Goal: Task Accomplishment & Management: Manage account settings

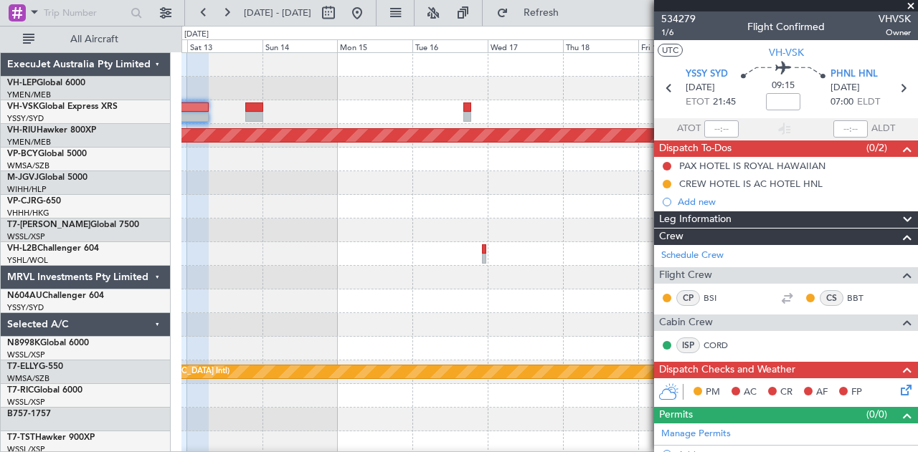
scroll to position [475, 0]
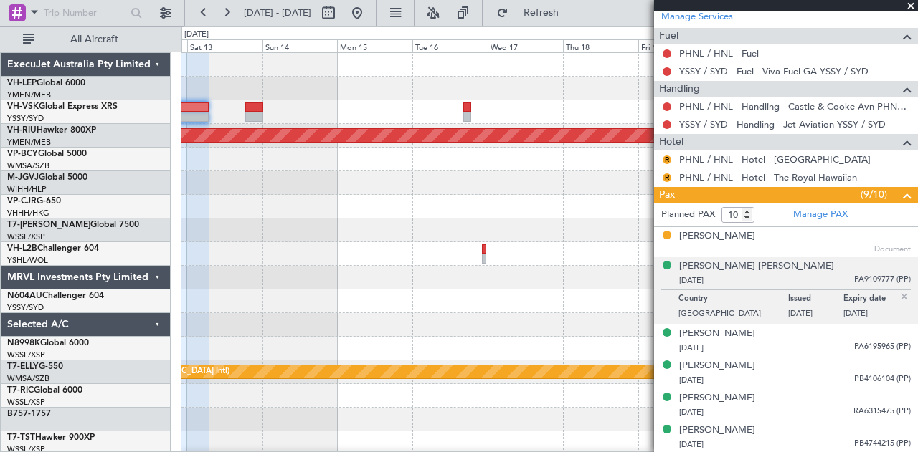
click at [511, 234] on div at bounding box center [549, 231] width 736 height 24
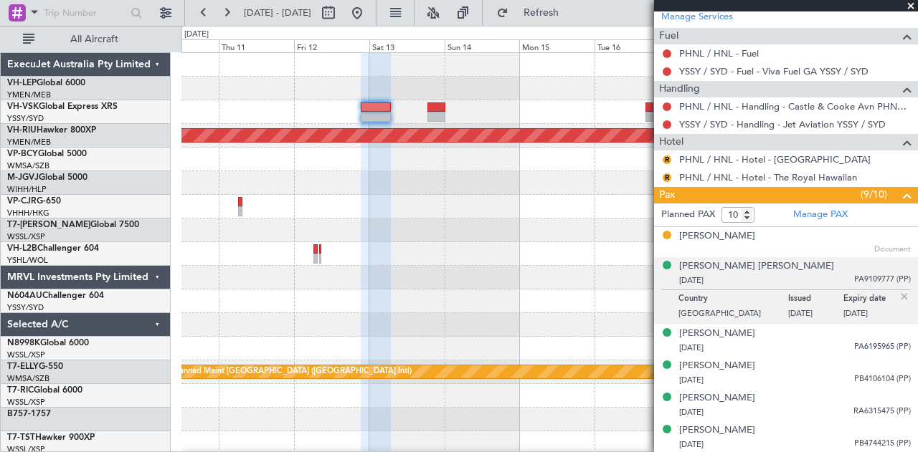
click at [442, 233] on div at bounding box center [549, 231] width 736 height 24
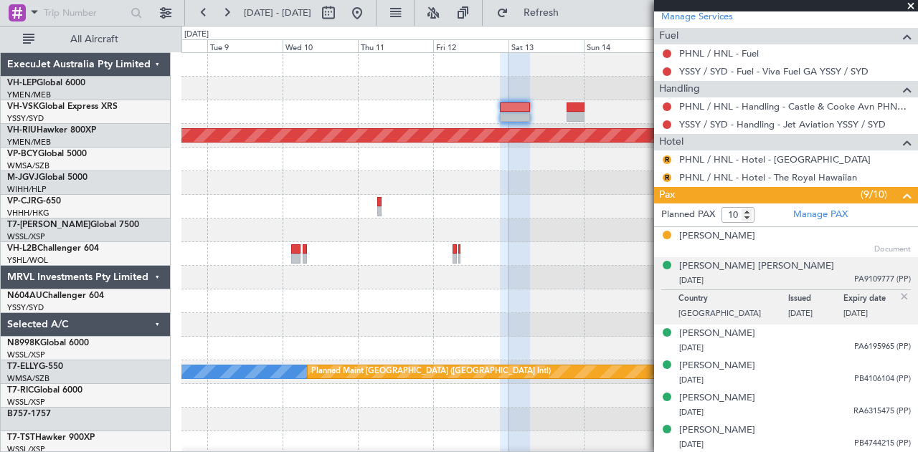
click at [565, 239] on div at bounding box center [549, 231] width 736 height 24
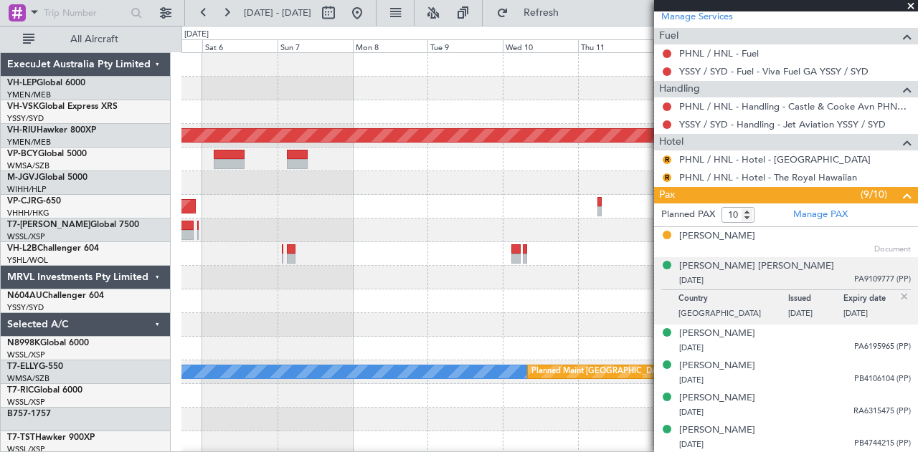
click at [618, 246] on div "Planned Maint [GEOGRAPHIC_DATA] ([GEOGRAPHIC_DATA]) Planned Maint [GEOGRAPHIC_D…" at bounding box center [549, 443] width 736 height 781
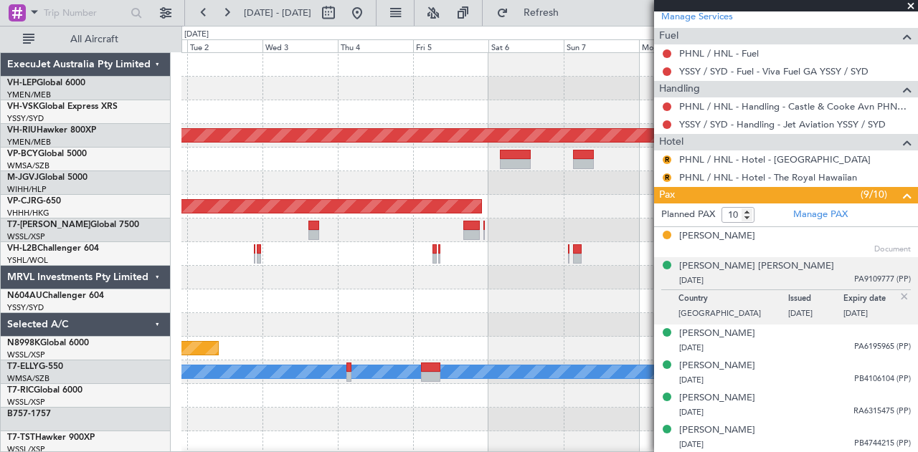
click at [617, 253] on div "Planned Maint [GEOGRAPHIC_DATA] ([GEOGRAPHIC_DATA]) Planned Maint [GEOGRAPHIC_D…" at bounding box center [549, 443] width 736 height 781
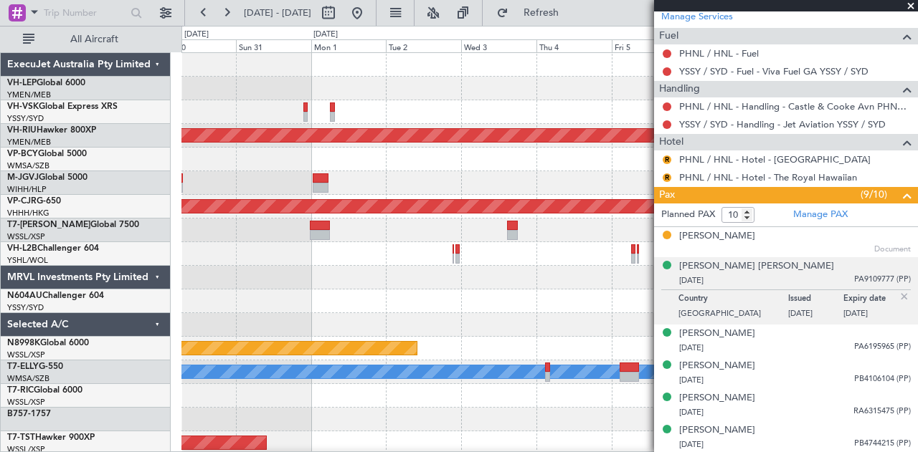
click at [581, 262] on div at bounding box center [549, 254] width 736 height 24
click at [618, 276] on div "Unplanned Maint Wichita (Wichita Mid-continent) Planned Maint [GEOGRAPHIC_DATA]…" at bounding box center [549, 443] width 736 height 781
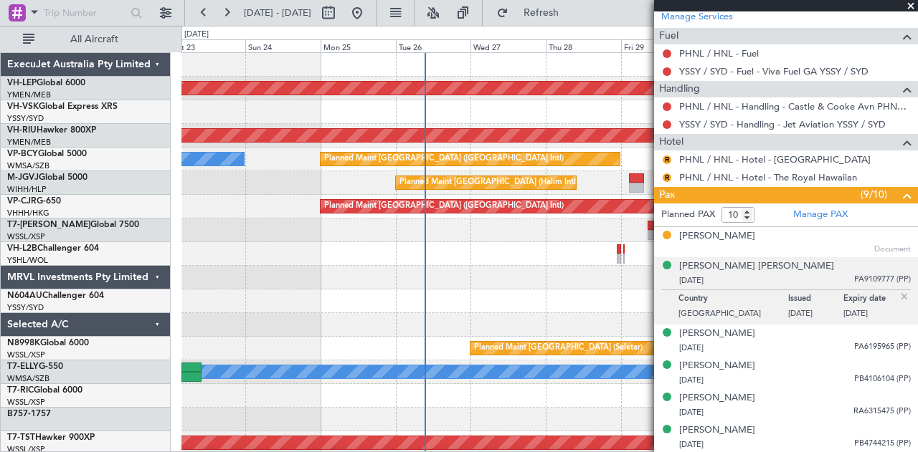
click at [670, 307] on fb-app "[DATE] - [DATE] Refresh Quick Links All Aircraft Unplanned Maint Wichita (Wichi…" at bounding box center [459, 232] width 918 height 442
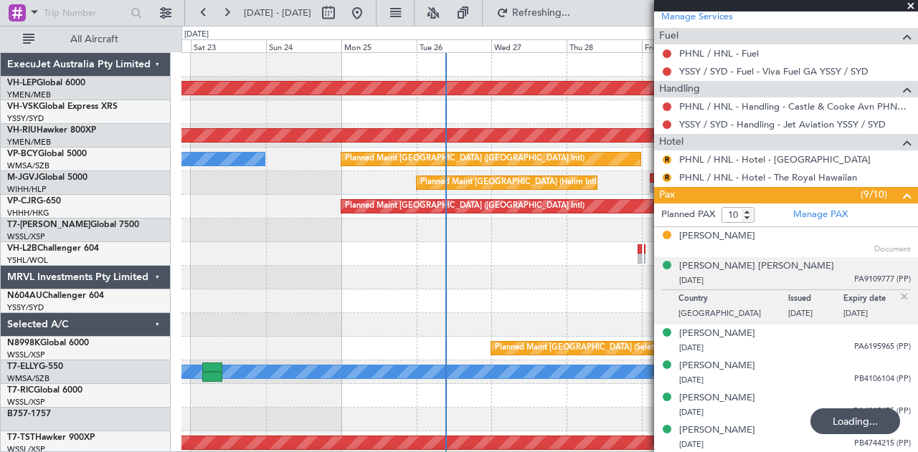
scroll to position [7, 0]
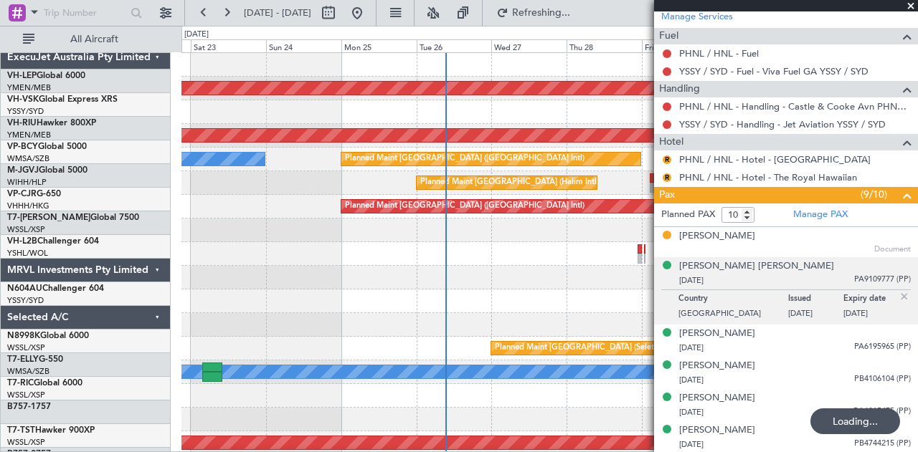
click at [390, 290] on div at bounding box center [549, 302] width 736 height 24
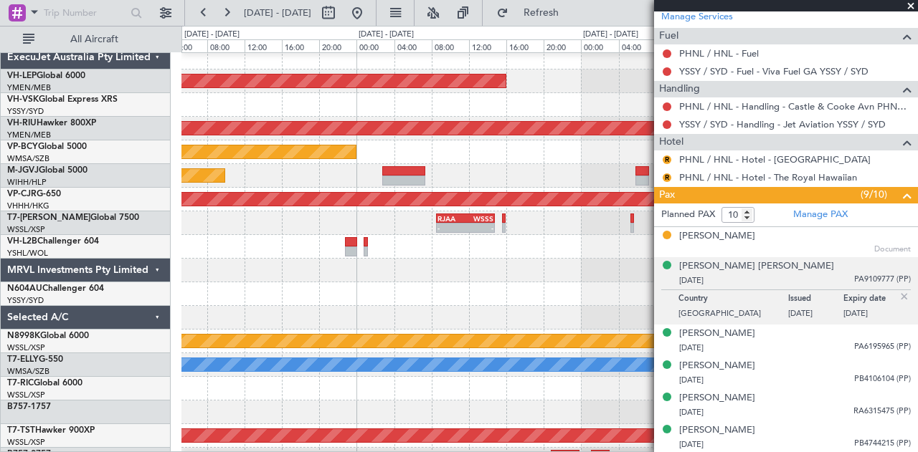
click at [430, 270] on div at bounding box center [549, 271] width 736 height 24
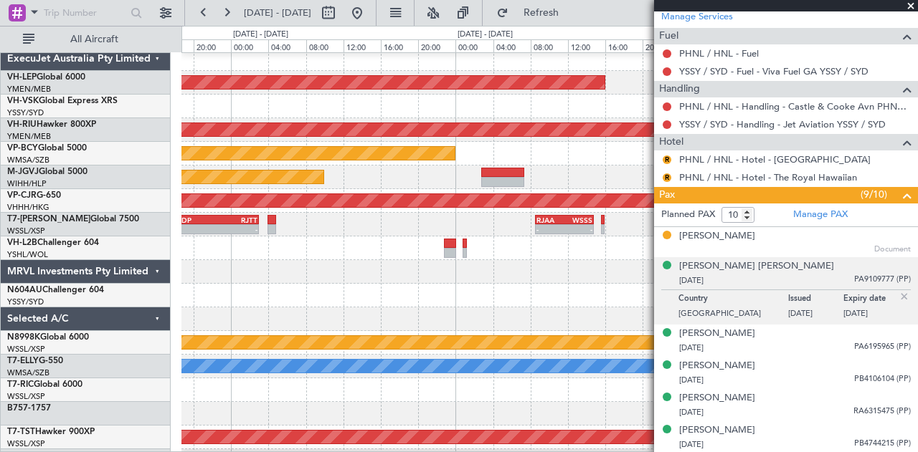
click at [404, 279] on div at bounding box center [549, 272] width 736 height 24
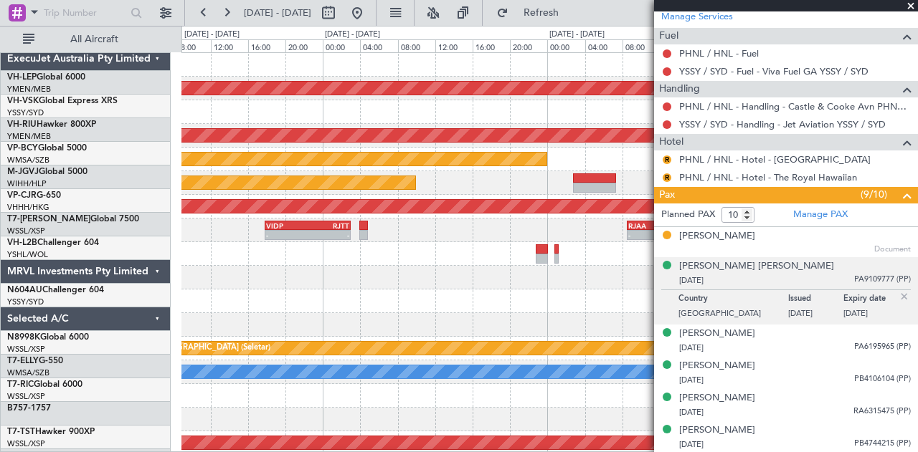
scroll to position [0, 0]
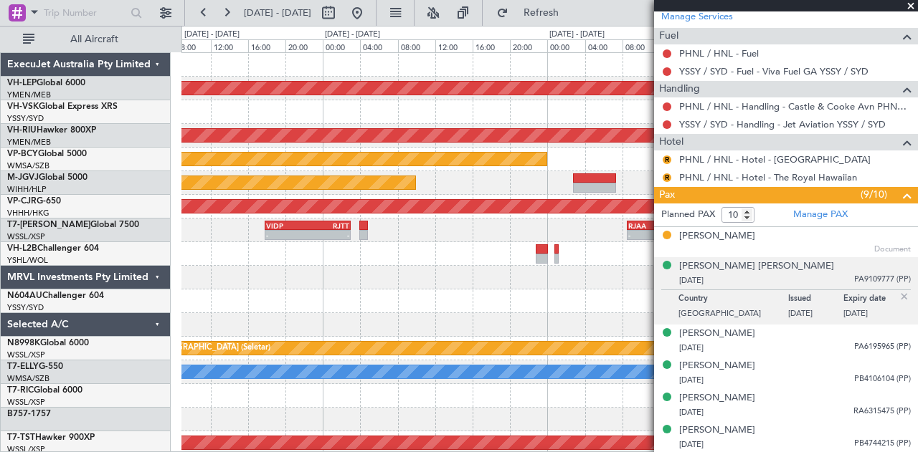
click at [413, 289] on div "Unplanned Maint Wichita (Wichita Mid-continent) Unplanned Maint Sydney ([PERSON…" at bounding box center [549, 443] width 736 height 781
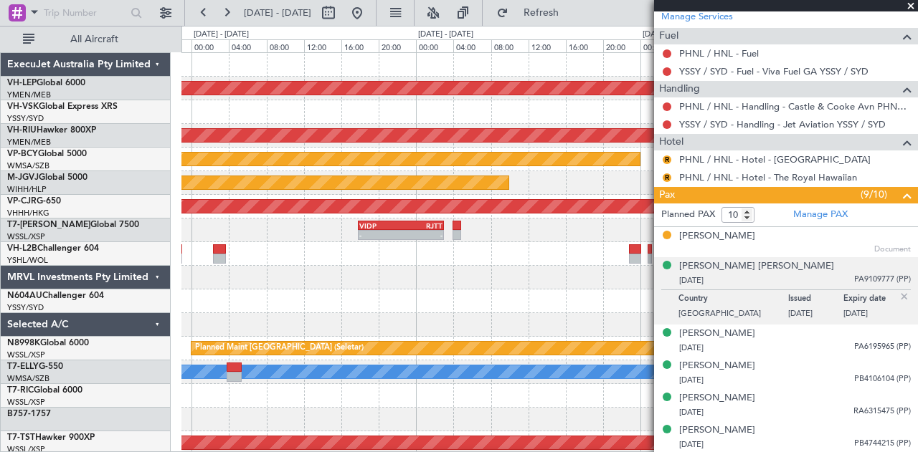
click at [430, 283] on div at bounding box center [549, 278] width 736 height 24
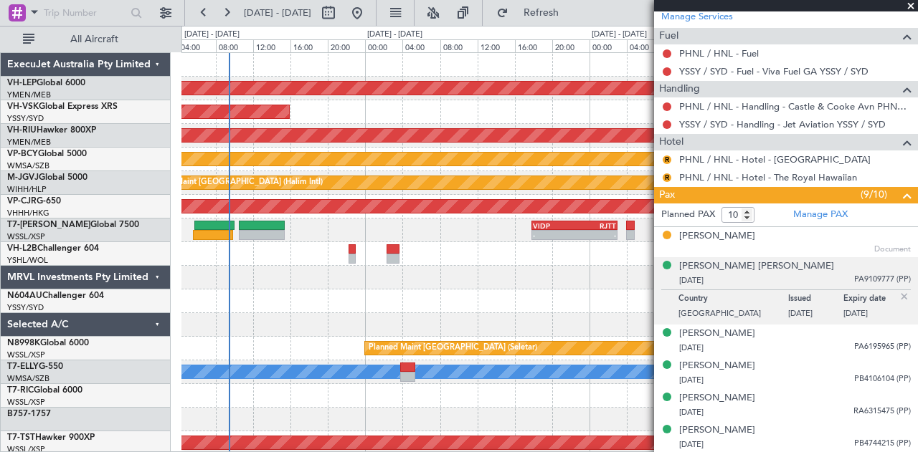
click at [437, 272] on div at bounding box center [549, 278] width 736 height 24
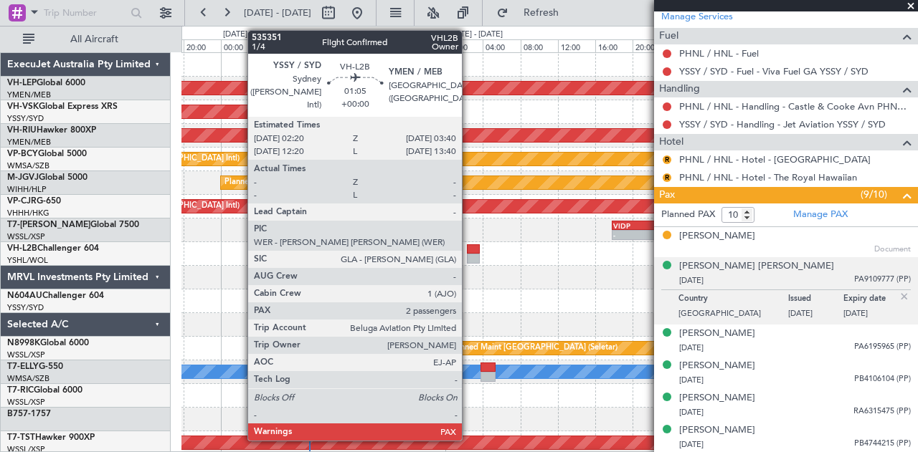
click at [469, 254] on div at bounding box center [473, 259] width 13 height 10
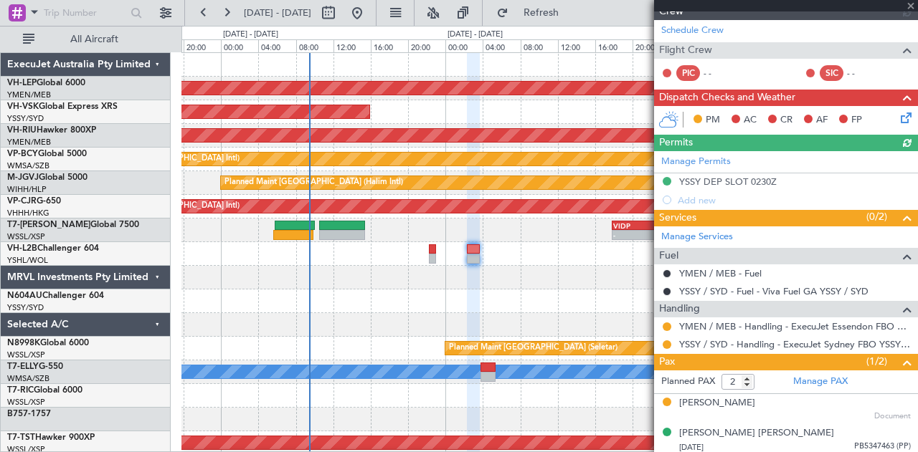
scroll to position [215, 0]
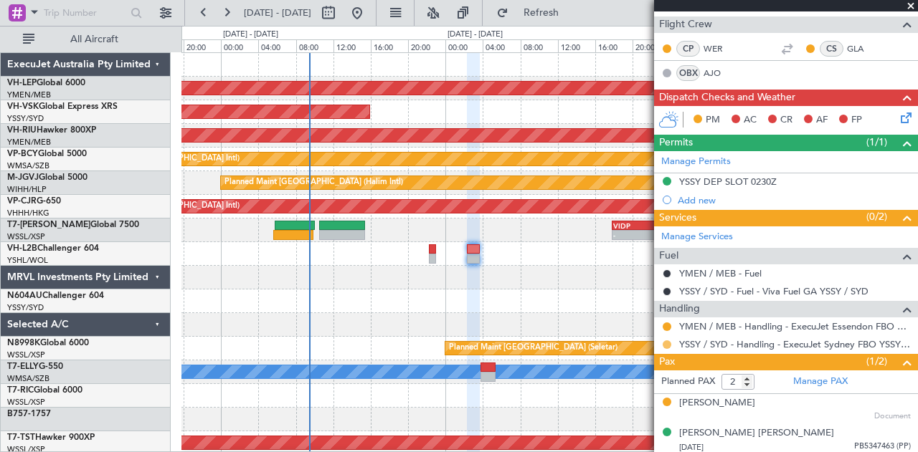
click at [668, 339] on div at bounding box center [666, 344] width 11 height 11
click at [667, 341] on button at bounding box center [666, 345] width 9 height 9
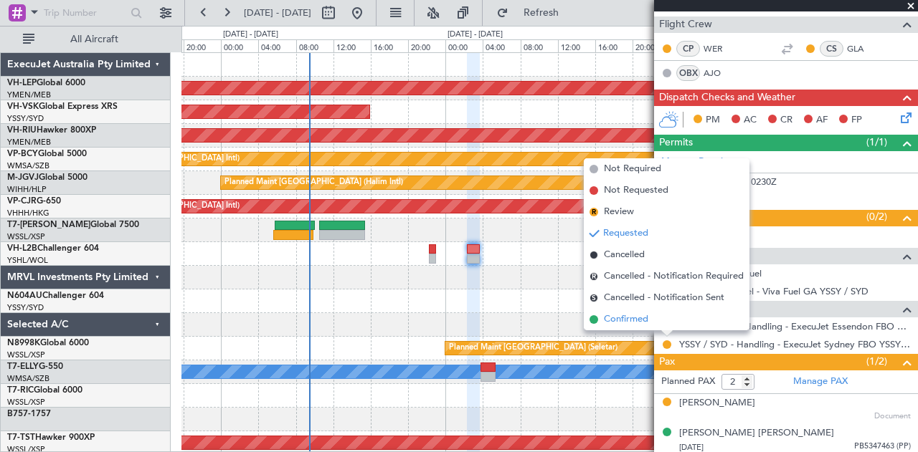
click at [641, 324] on span "Confirmed" at bounding box center [626, 320] width 44 height 14
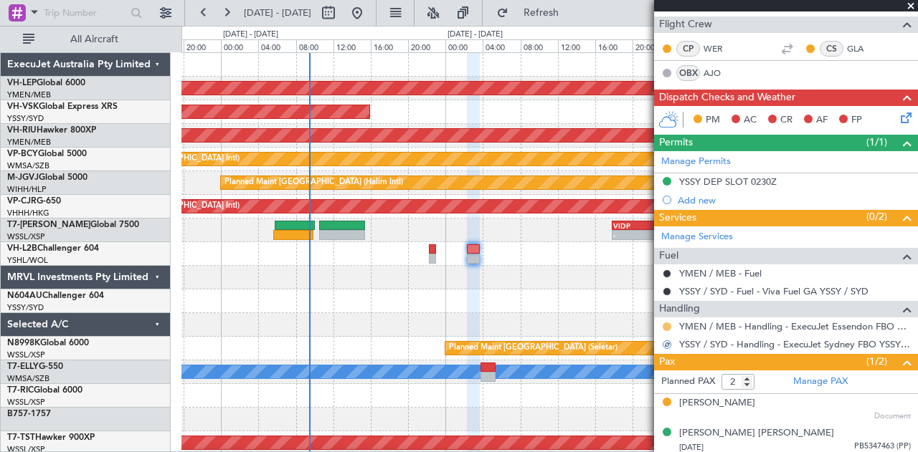
click at [668, 323] on button at bounding box center [666, 327] width 9 height 9
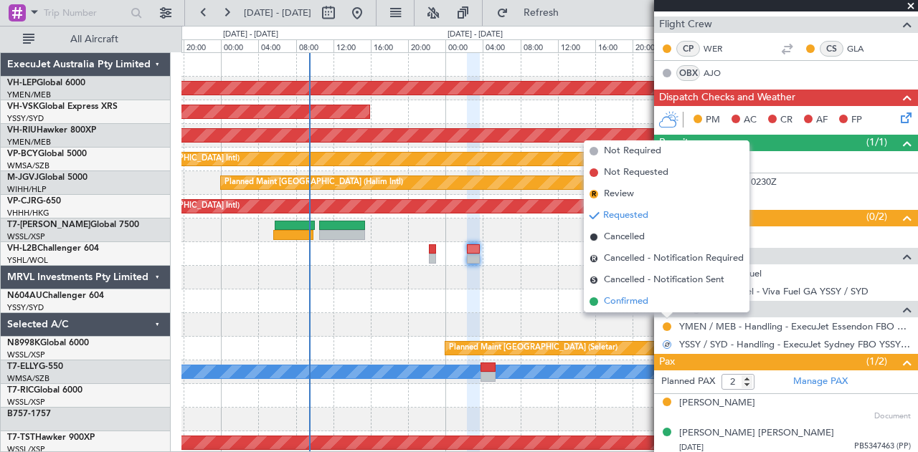
click at [635, 303] on span "Confirmed" at bounding box center [626, 302] width 44 height 14
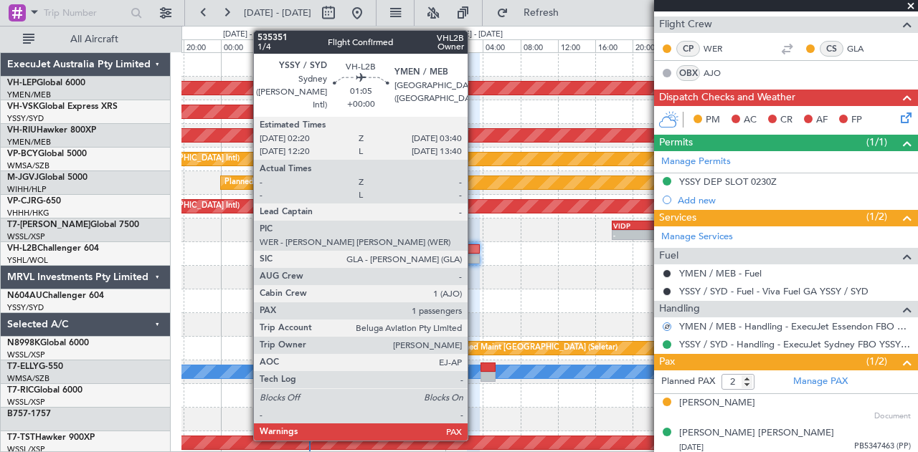
click at [475, 254] on div at bounding box center [473, 259] width 13 height 10
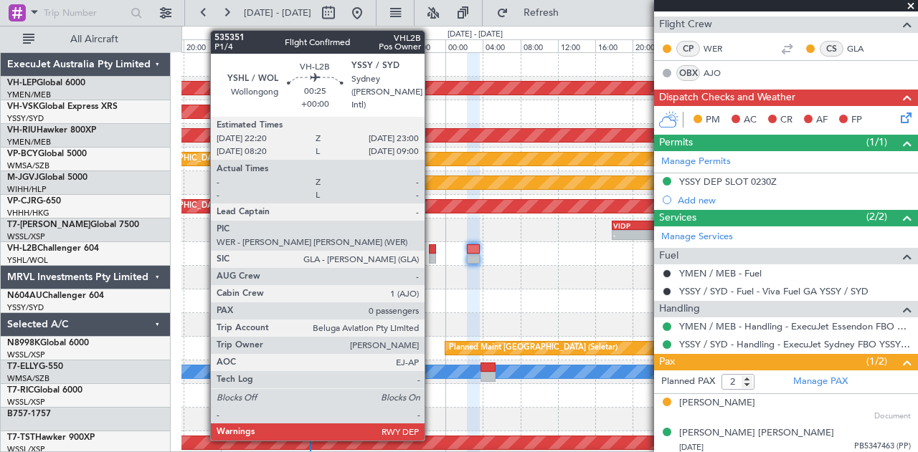
click at [432, 250] on div at bounding box center [432, 249] width 6 height 10
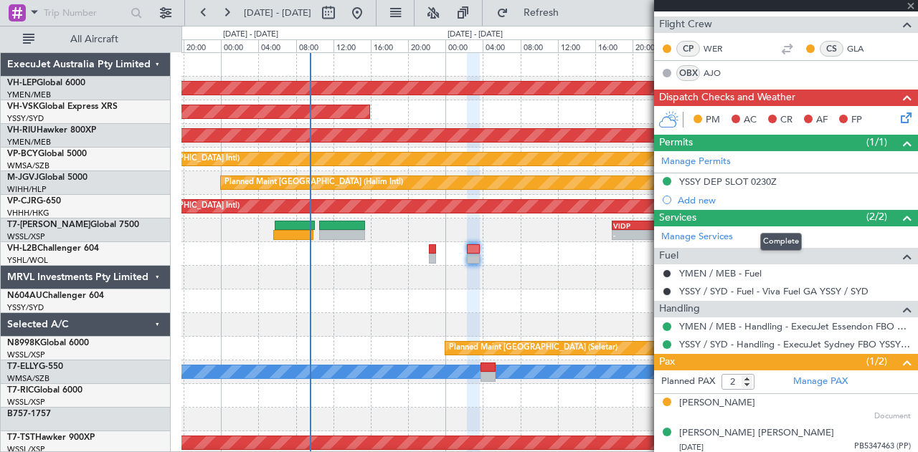
type input "0"
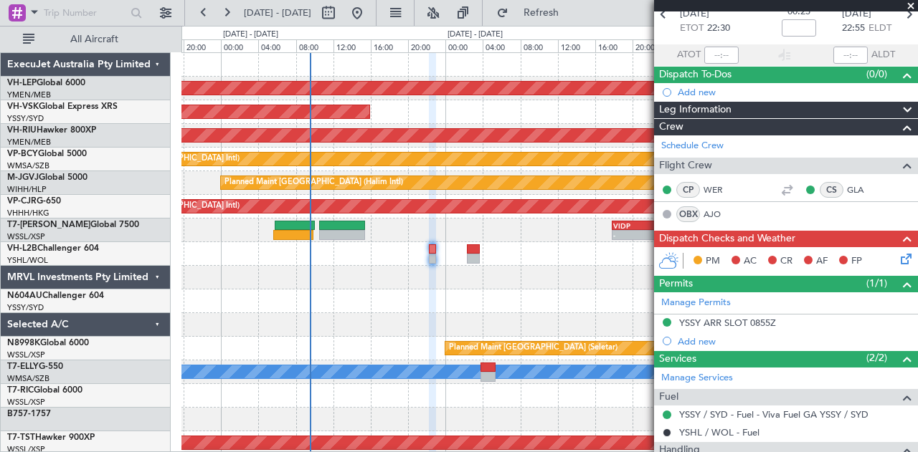
scroll to position [153, 0]
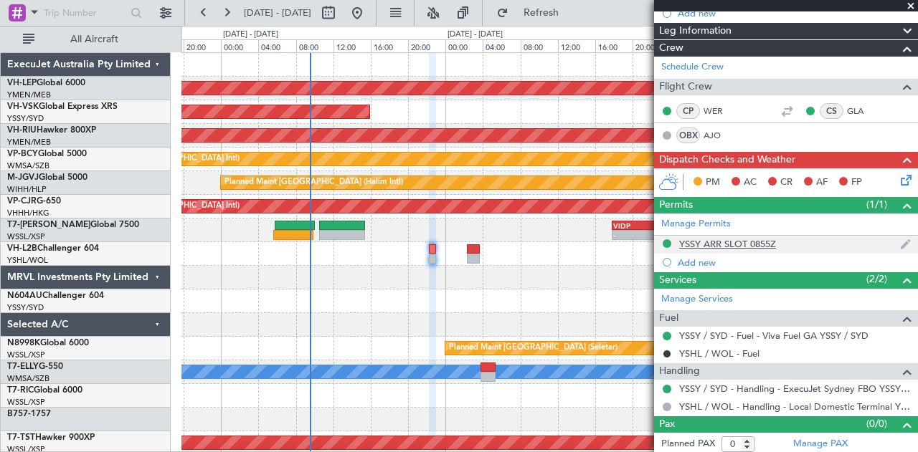
click at [703, 238] on div "YSSY ARR SLOT 0855Z" at bounding box center [727, 244] width 97 height 12
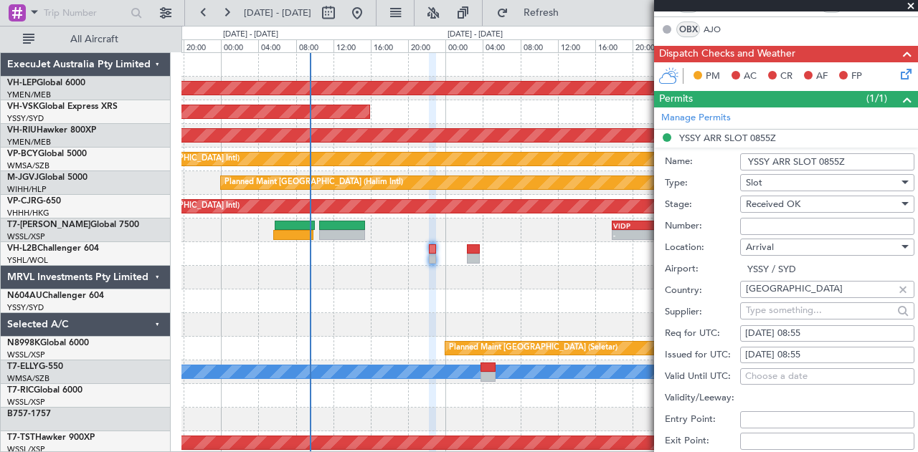
scroll to position [358, 0]
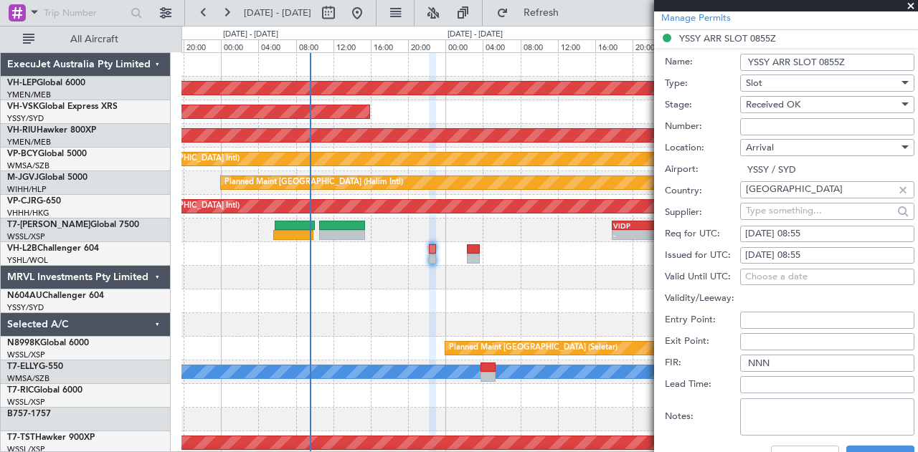
click at [773, 251] on div "[DATE] 08:55" at bounding box center [827, 256] width 164 height 14
select select "8"
select select "2025"
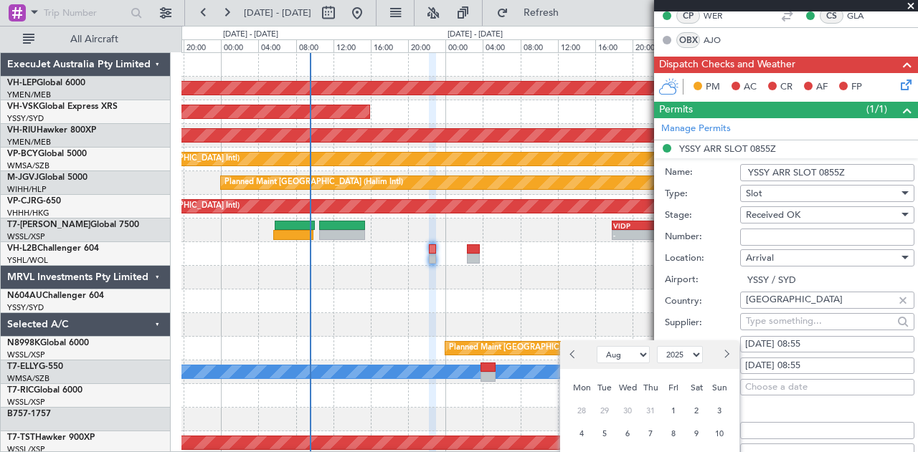
scroll to position [287, 0]
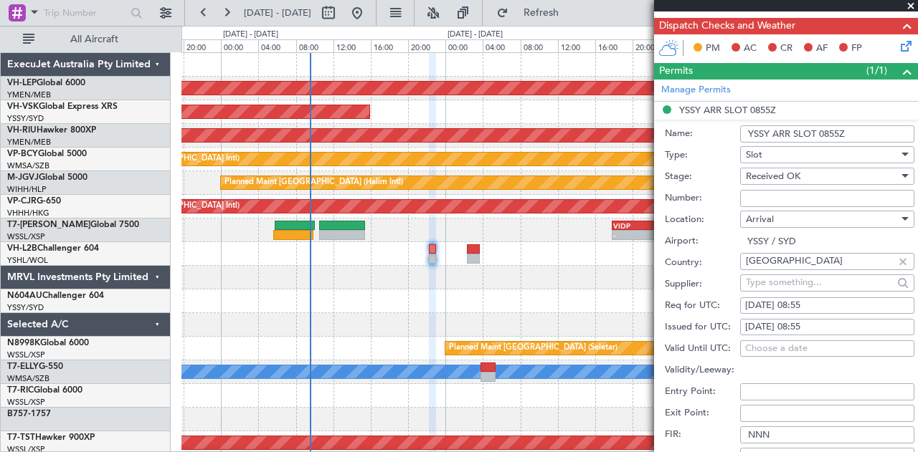
click at [774, 320] on div "[DATE] 08:55" at bounding box center [827, 327] width 164 height 14
select select "8"
select select "2025"
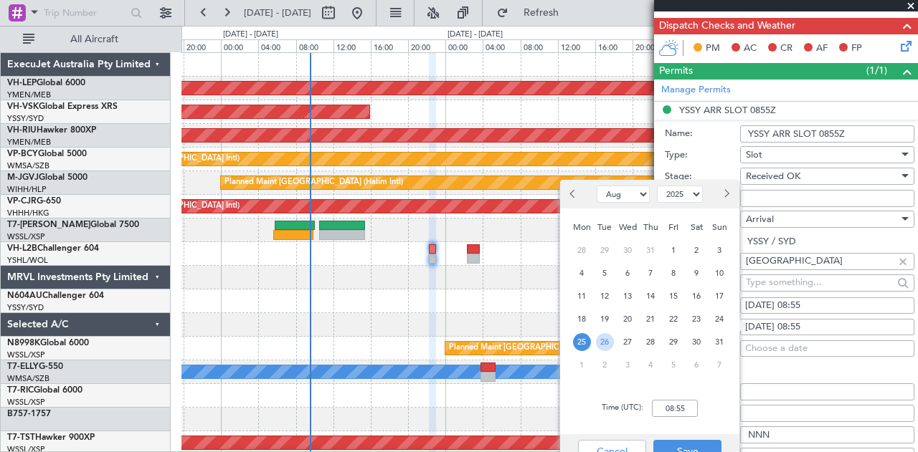
click at [609, 342] on span "26" at bounding box center [605, 342] width 18 height 18
click at [688, 405] on input "00:00" at bounding box center [675, 408] width 46 height 17
type input "22:55"
click at [687, 446] on button "Save" at bounding box center [687, 451] width 68 height 23
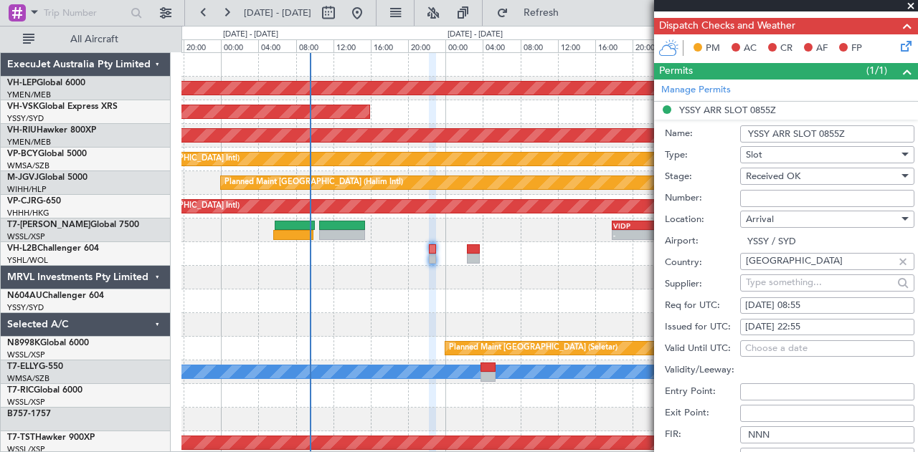
click at [768, 298] on fb-calendar-cell "[DATE] 08:55" at bounding box center [827, 306] width 174 height 17
click at [757, 305] on div "[DATE] 08:55" at bounding box center [827, 306] width 164 height 14
select select "8"
select select "2025"
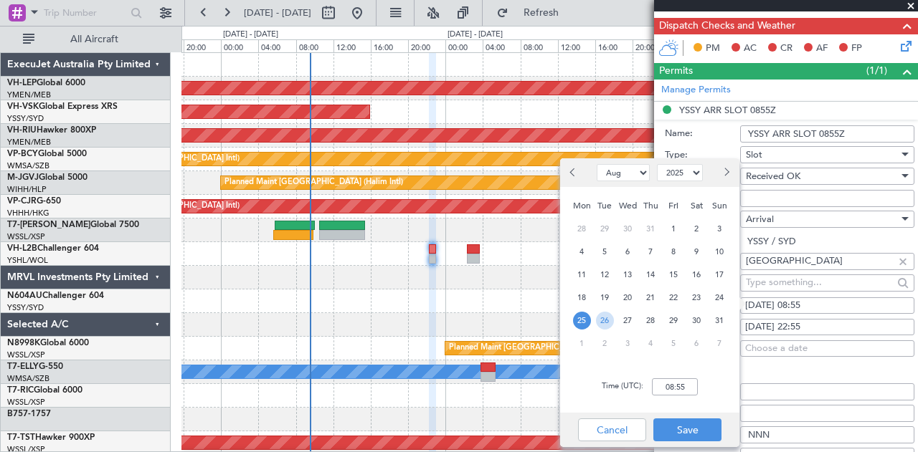
click at [599, 322] on span "26" at bounding box center [605, 321] width 18 height 18
click at [686, 392] on input "00:00" at bounding box center [675, 387] width 46 height 17
type input "22:55"
click at [683, 432] on button "Save" at bounding box center [687, 430] width 68 height 23
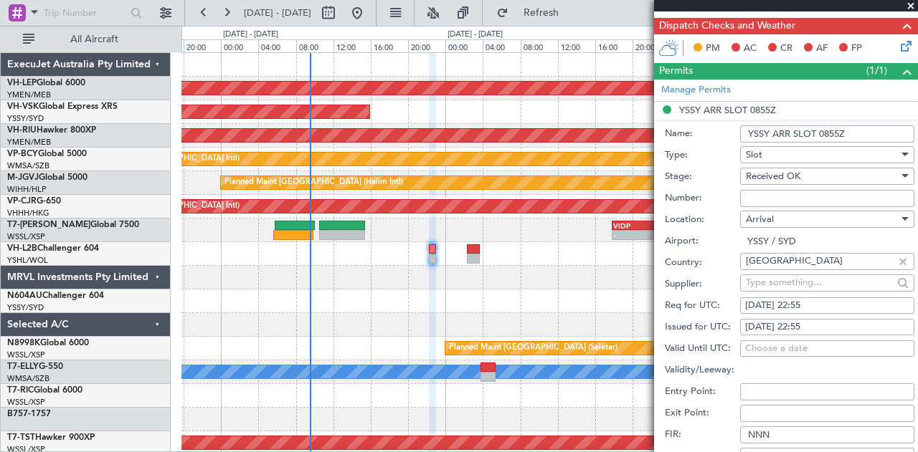
click at [832, 133] on input "YSSY ARR SLOT 0855Z" at bounding box center [827, 133] width 174 height 17
click at [827, 134] on input "YSSY ARR SLOT 0855Z" at bounding box center [827, 133] width 174 height 17
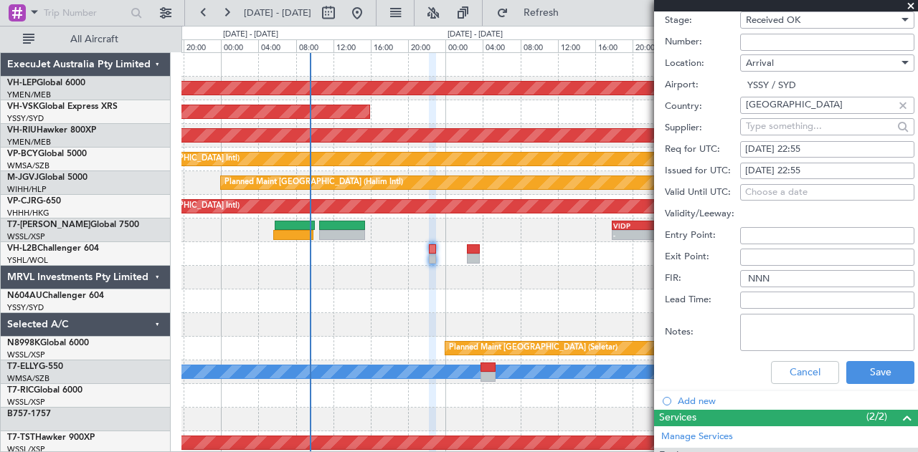
scroll to position [574, 0]
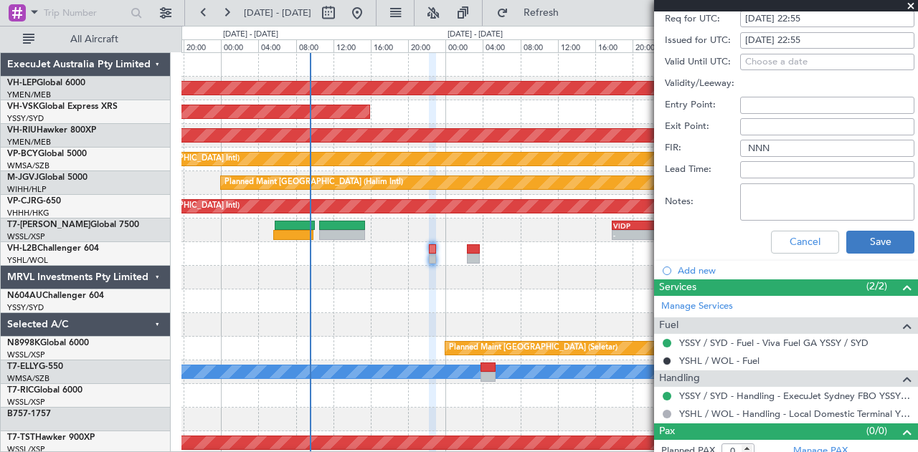
type input "YSSY ARR SLOT 2255Z"
click at [865, 238] on button "Save" at bounding box center [880, 242] width 68 height 23
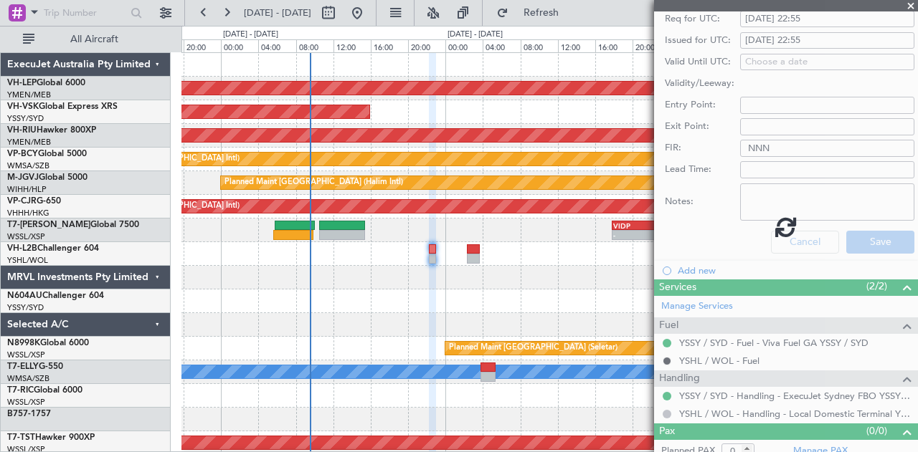
scroll to position [145, 0]
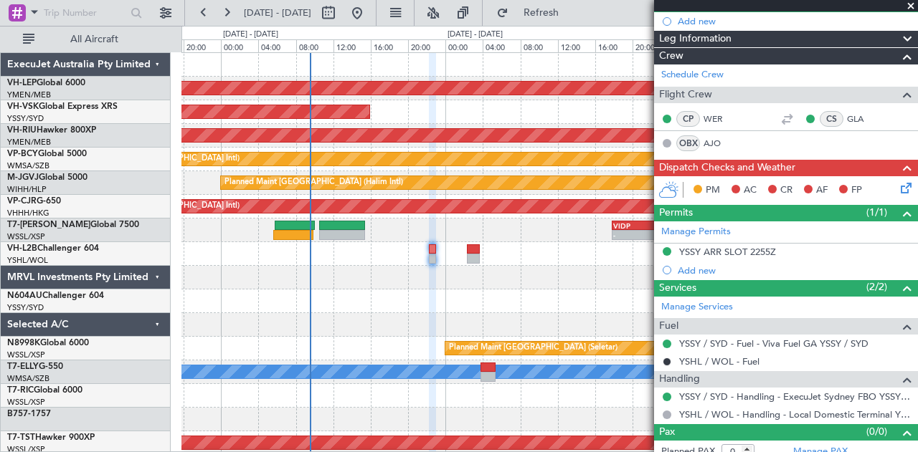
click at [898, 184] on icon at bounding box center [903, 185] width 11 height 11
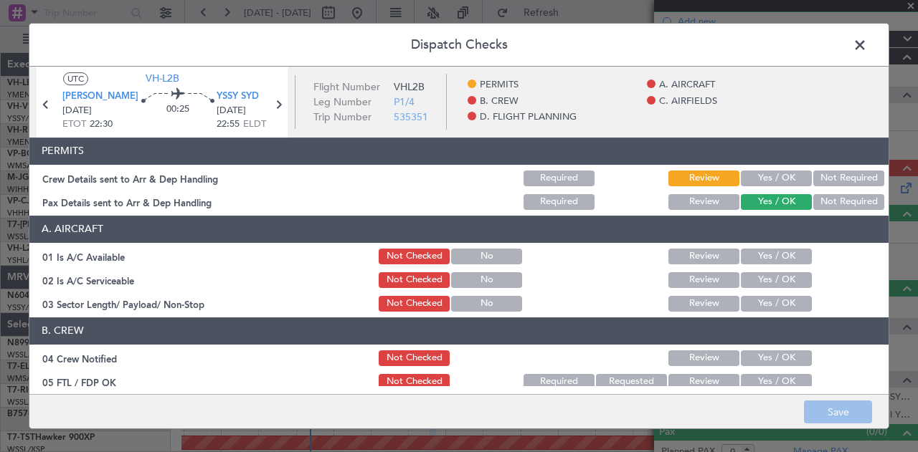
drag, startPoint x: 826, startPoint y: 177, endPoint x: 827, endPoint y: 189, distance: 11.6
click at [827, 178] on button "Not Required" at bounding box center [848, 179] width 71 height 16
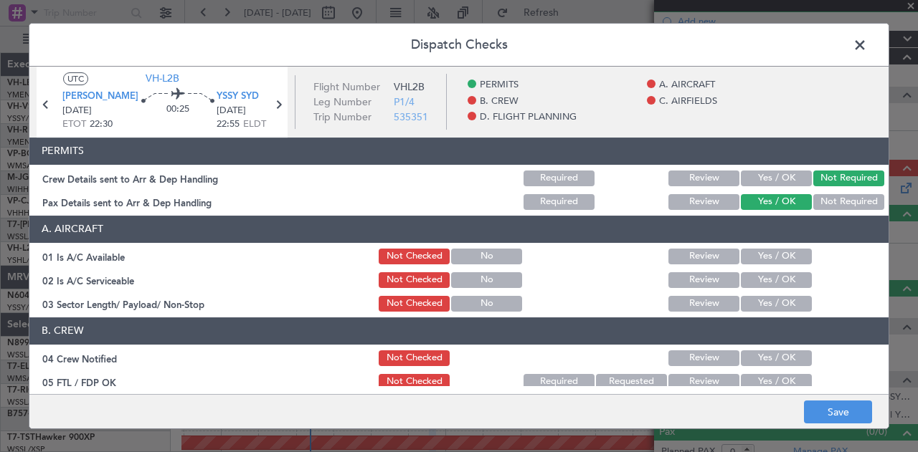
drag, startPoint x: 822, startPoint y: 203, endPoint x: 812, endPoint y: 215, distance: 16.3
click at [822, 203] on button "Not Required" at bounding box center [848, 202] width 71 height 16
click at [769, 255] on button "Yes / OK" at bounding box center [776, 257] width 71 height 16
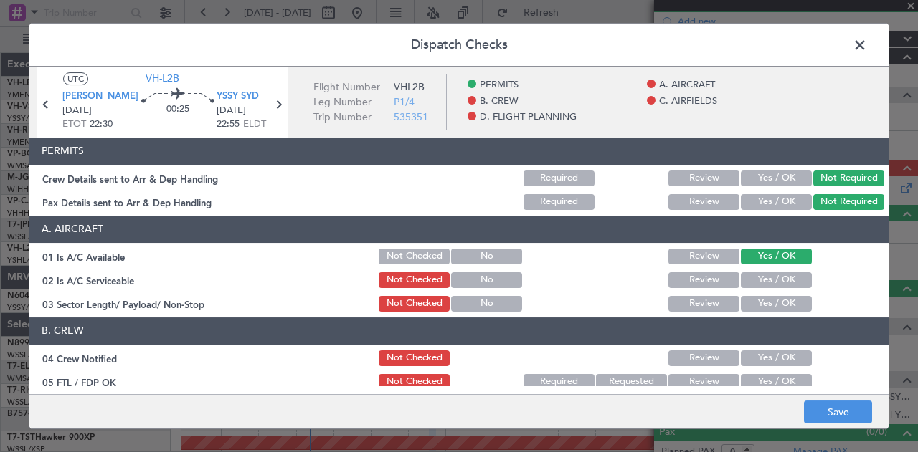
click at [760, 277] on button "Yes / OK" at bounding box center [776, 280] width 71 height 16
click at [749, 318] on header "B. CREW" at bounding box center [458, 331] width 859 height 27
click at [751, 305] on button "Yes / OK" at bounding box center [776, 304] width 71 height 16
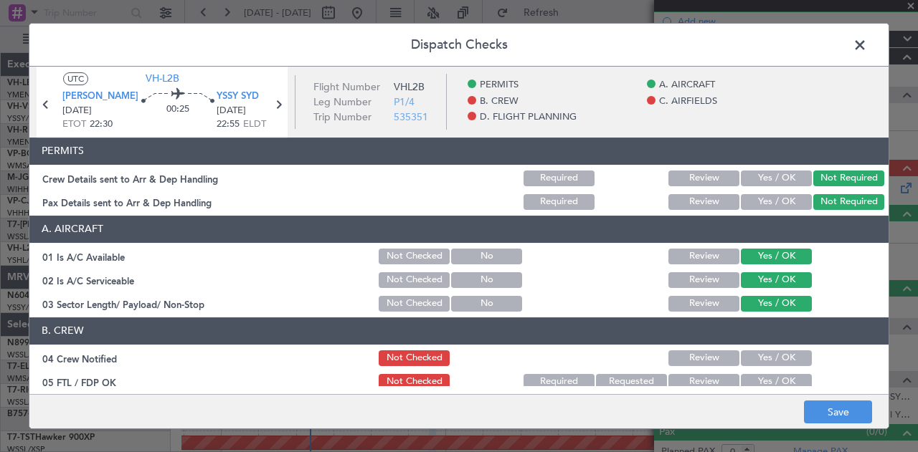
scroll to position [72, 0]
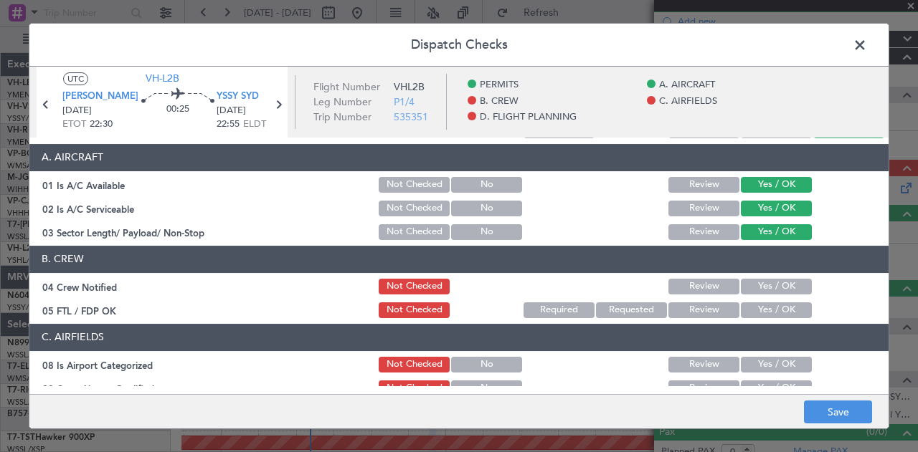
drag, startPoint x: 703, startPoint y: 205, endPoint x: 704, endPoint y: 216, distance: 10.8
click at [703, 206] on button "Review" at bounding box center [703, 209] width 71 height 16
click at [749, 281] on button "Yes / OK" at bounding box center [776, 287] width 71 height 16
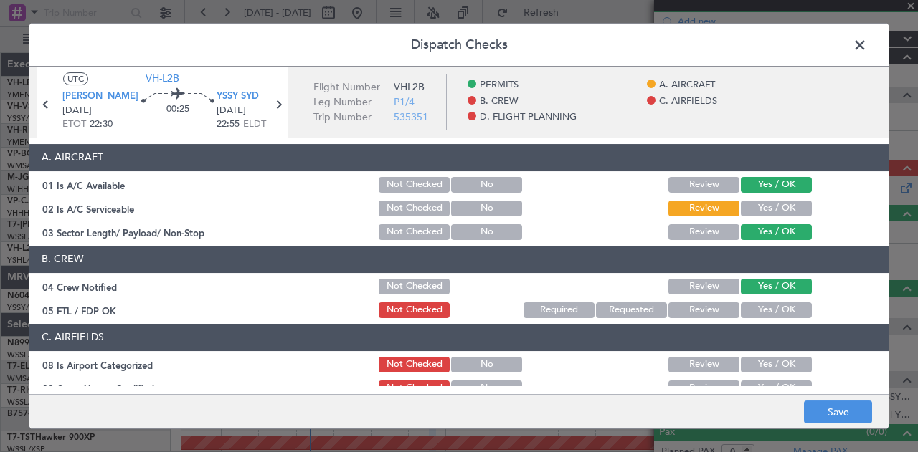
click at [750, 308] on button "Yes / OK" at bounding box center [776, 311] width 71 height 16
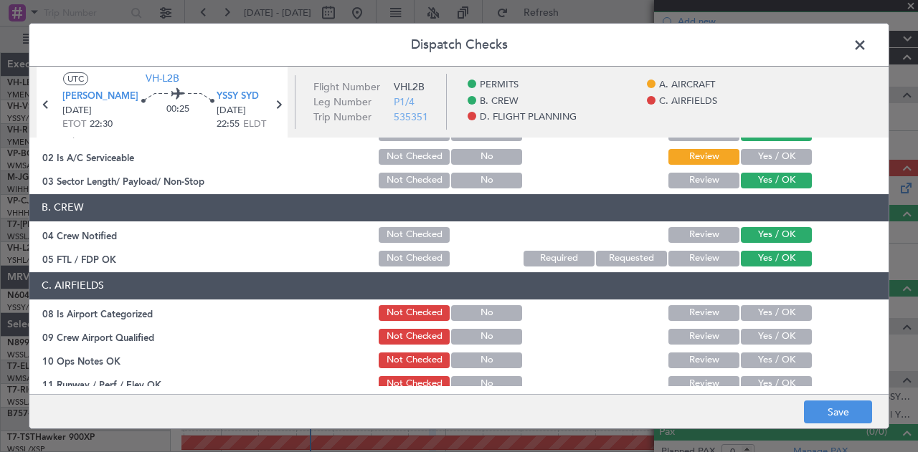
scroll to position [143, 0]
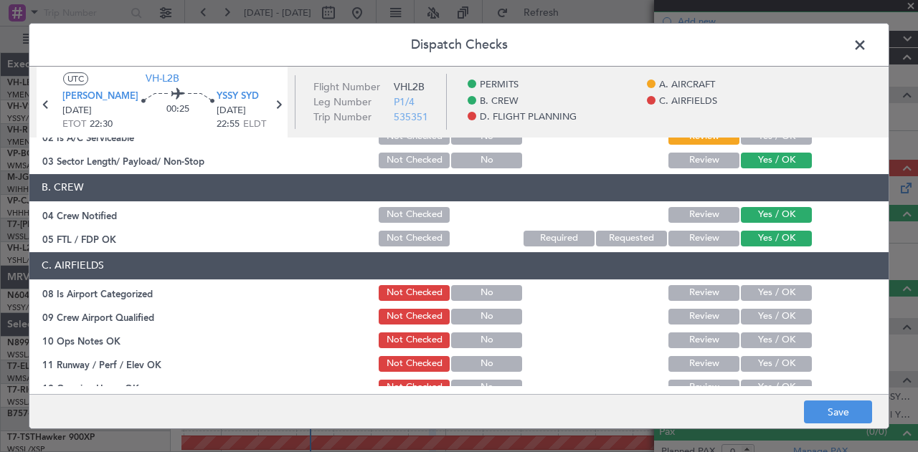
click at [750, 287] on button "Yes / OK" at bounding box center [776, 293] width 71 height 16
click at [749, 313] on button "Yes / OK" at bounding box center [776, 317] width 71 height 16
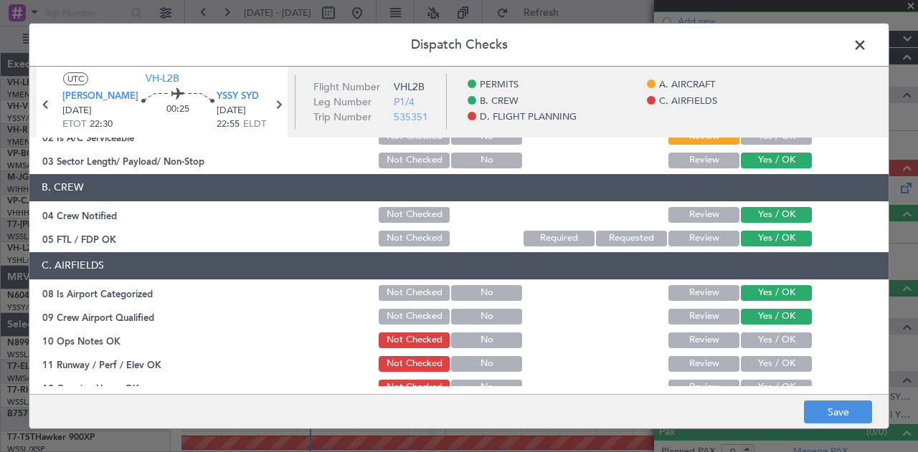
click at [747, 331] on div "Yes / OK" at bounding box center [774, 341] width 72 height 20
click at [748, 338] on button "Yes / OK" at bounding box center [776, 341] width 71 height 16
click at [750, 353] on section "C. AIRFIELDS 08 Is Airport Categorized Not Checked No Review Yes / OK 09 Crew A…" at bounding box center [458, 431] width 859 height 358
click at [751, 360] on button "Yes / OK" at bounding box center [776, 364] width 71 height 16
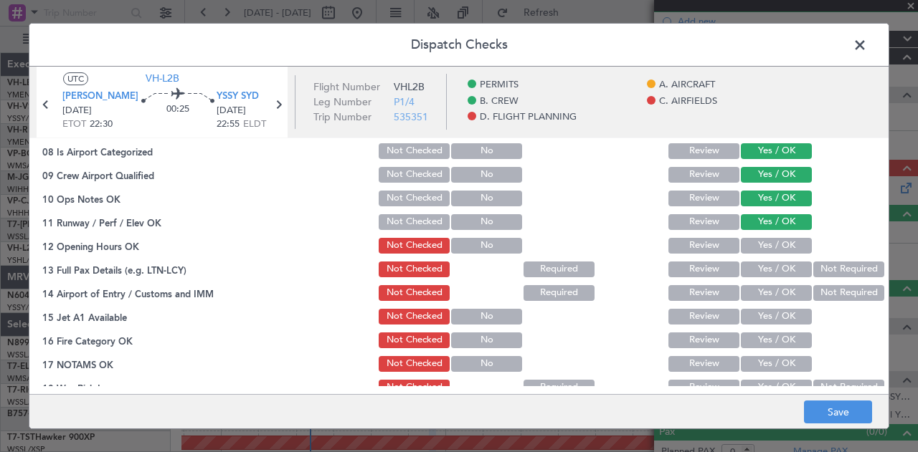
scroll to position [287, 0]
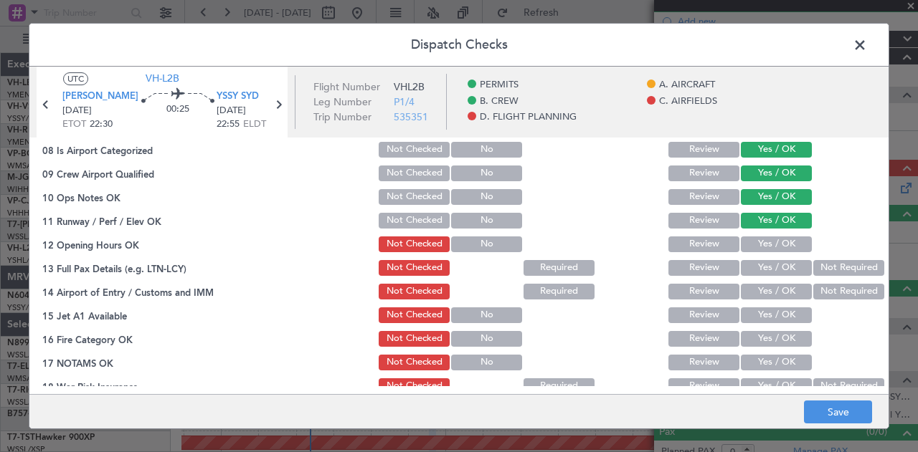
click at [757, 217] on button "Yes / OK" at bounding box center [776, 221] width 71 height 16
click at [754, 241] on button "Yes / OK" at bounding box center [776, 245] width 71 height 16
click at [753, 260] on button "Yes / OK" at bounding box center [776, 268] width 71 height 16
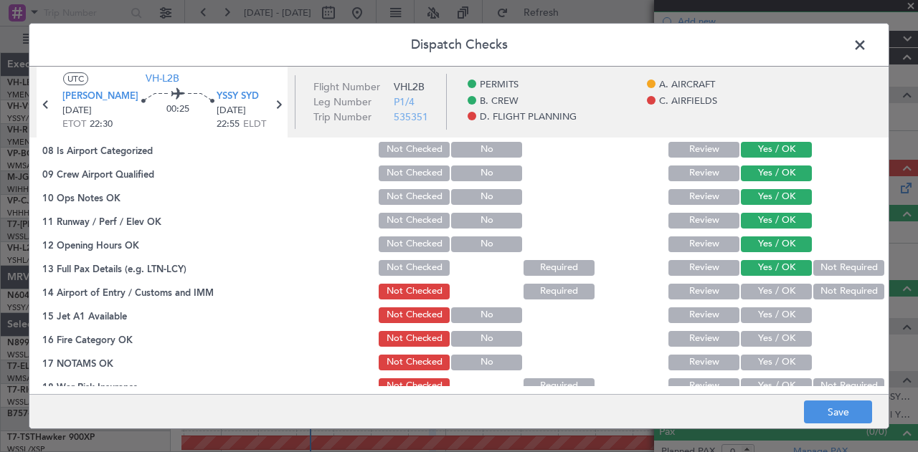
click at [823, 286] on button "Not Required" at bounding box center [848, 292] width 71 height 16
click at [774, 315] on button "Yes / OK" at bounding box center [776, 316] width 71 height 16
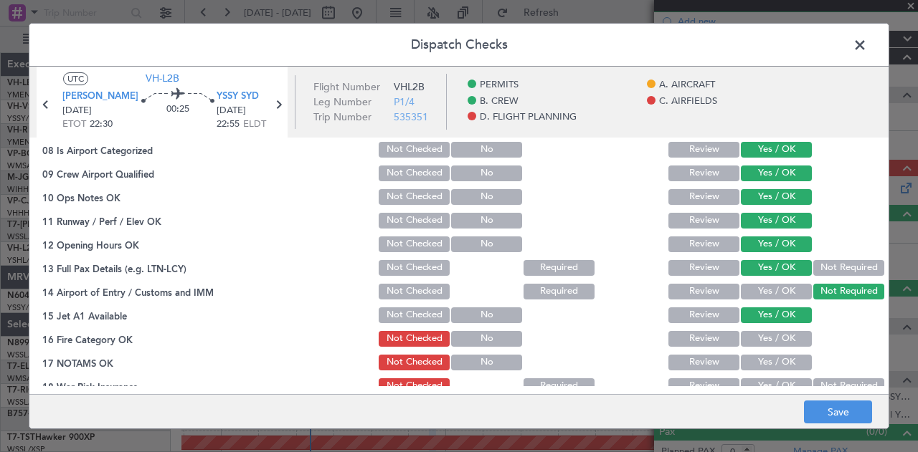
drag, startPoint x: 771, startPoint y: 341, endPoint x: 771, endPoint y: 349, distance: 8.6
click at [771, 341] on button "Yes / OK" at bounding box center [776, 339] width 71 height 16
click at [771, 361] on button "Yes / OK" at bounding box center [776, 363] width 71 height 16
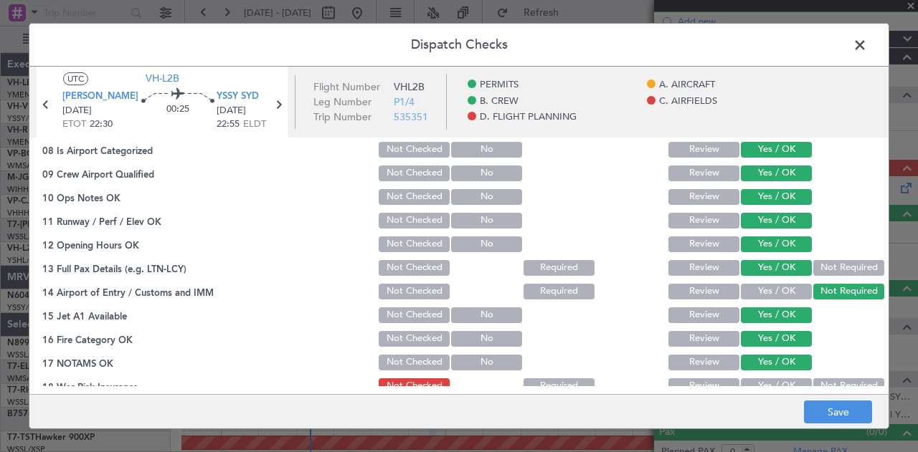
scroll to position [358, 0]
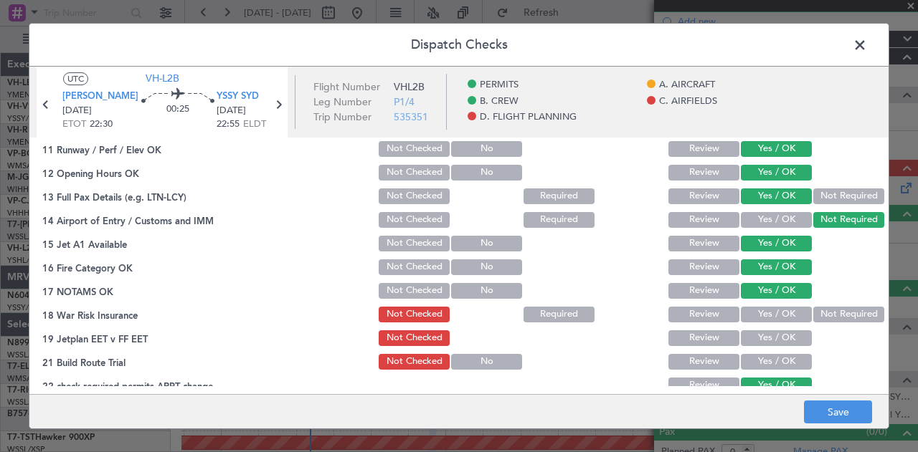
click at [825, 308] on button "Not Required" at bounding box center [848, 315] width 71 height 16
click at [774, 337] on button "Yes / OK" at bounding box center [776, 339] width 71 height 16
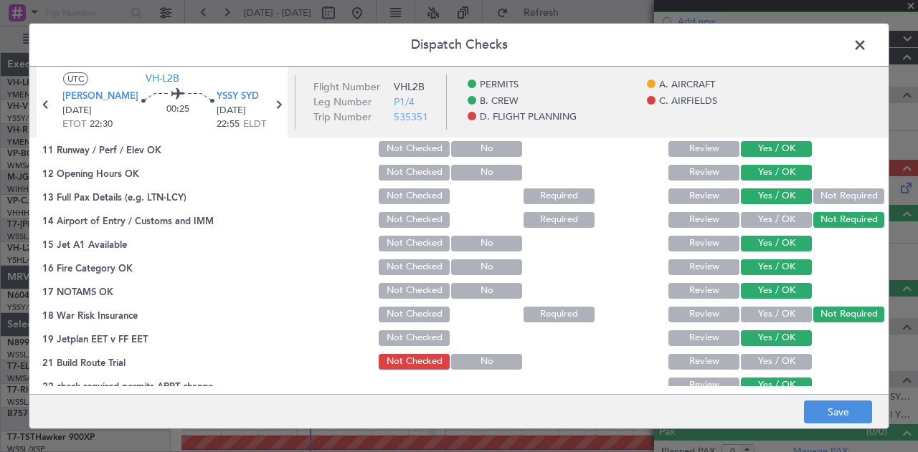
click at [759, 359] on button "Yes / OK" at bounding box center [776, 362] width 71 height 16
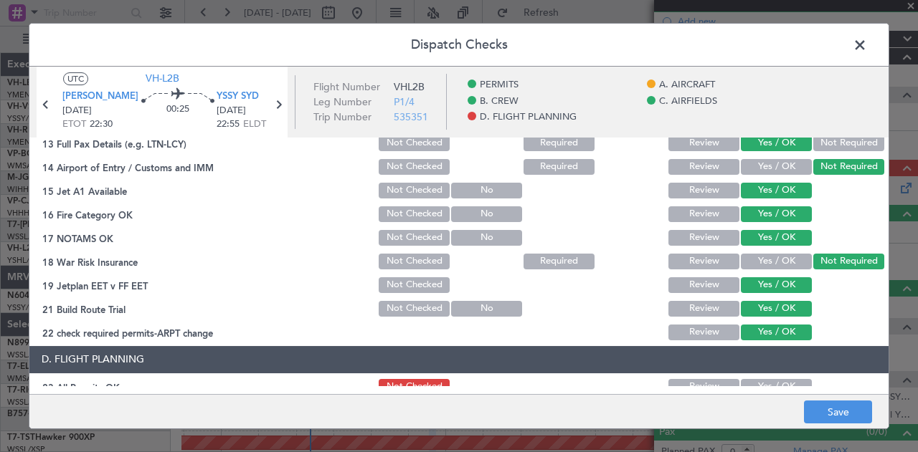
scroll to position [502, 0]
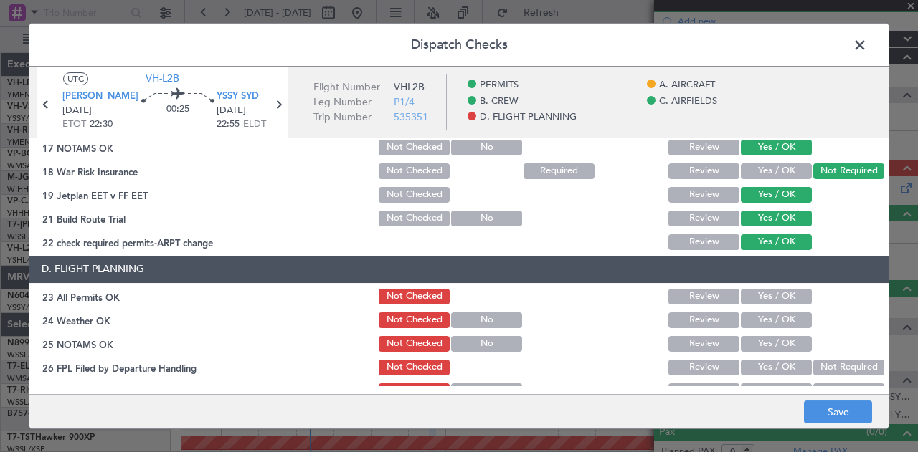
click at [756, 292] on button "Yes / OK" at bounding box center [776, 297] width 71 height 16
click at [747, 318] on button "Yes / OK" at bounding box center [776, 321] width 71 height 16
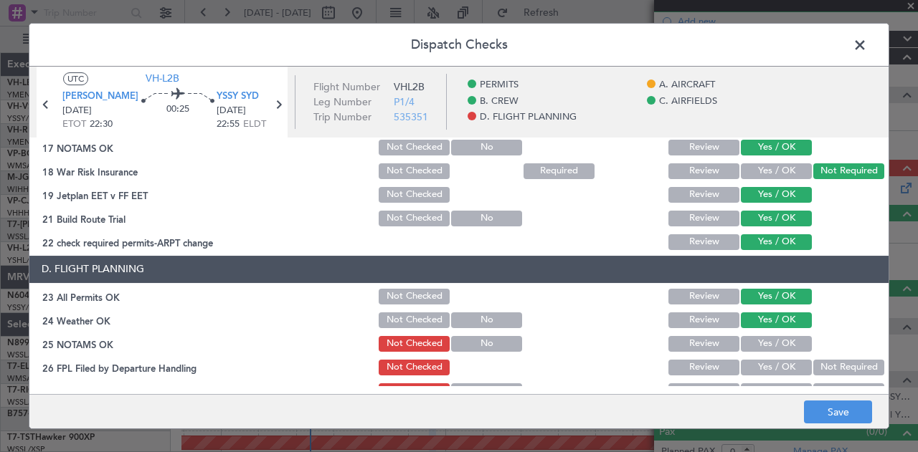
click at [749, 344] on button "Yes / OK" at bounding box center [776, 344] width 71 height 16
click at [833, 368] on button "Not Required" at bounding box center [848, 368] width 71 height 16
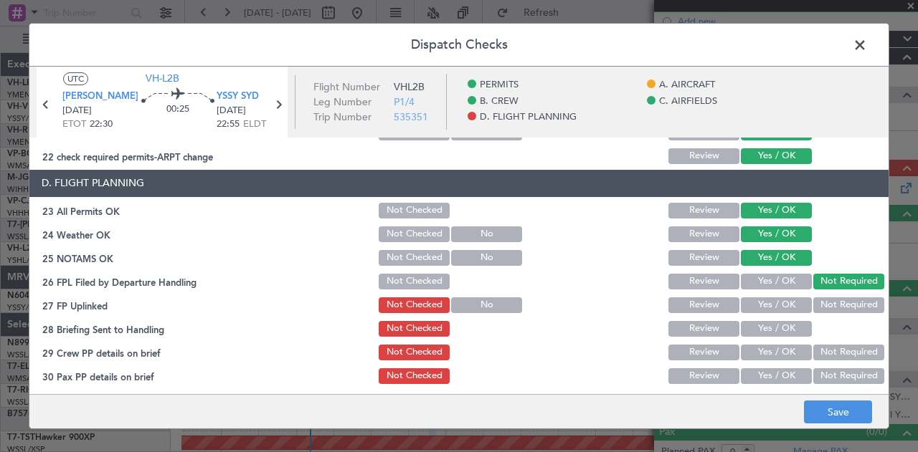
scroll to position [591, 0]
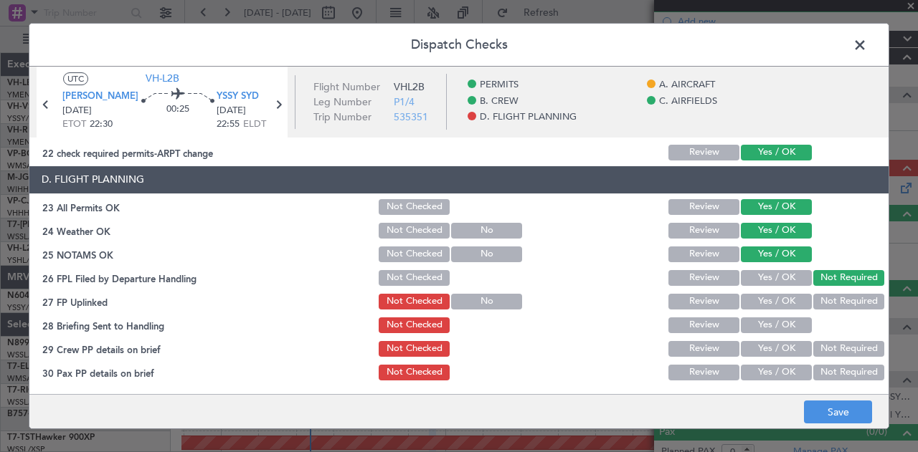
click at [825, 300] on button "Not Required" at bounding box center [848, 302] width 71 height 16
click at [784, 324] on button "Yes / OK" at bounding box center [776, 326] width 71 height 16
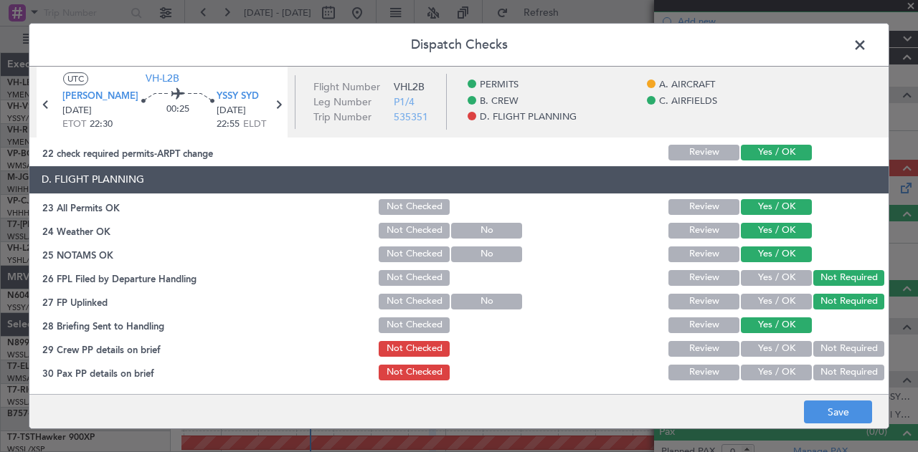
drag, startPoint x: 820, startPoint y: 346, endPoint x: 824, endPoint y: 355, distance: 10.0
click at [820, 346] on button "Not Required" at bounding box center [848, 349] width 71 height 16
click at [825, 365] on button "Not Required" at bounding box center [848, 373] width 71 height 16
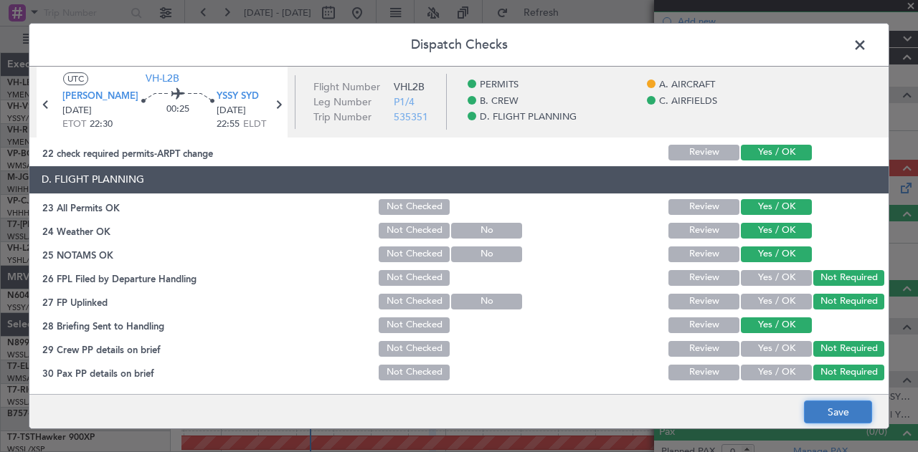
click at [827, 411] on button "Save" at bounding box center [838, 412] width 68 height 23
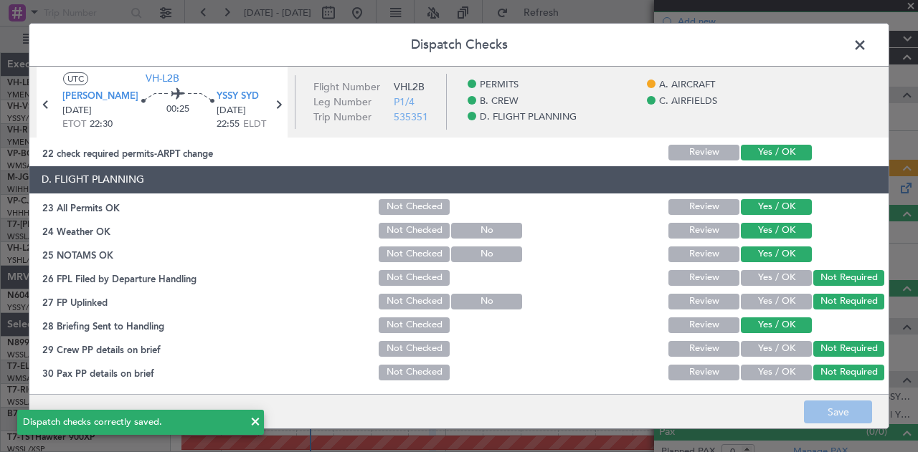
click at [867, 44] on span at bounding box center [867, 48] width 0 height 29
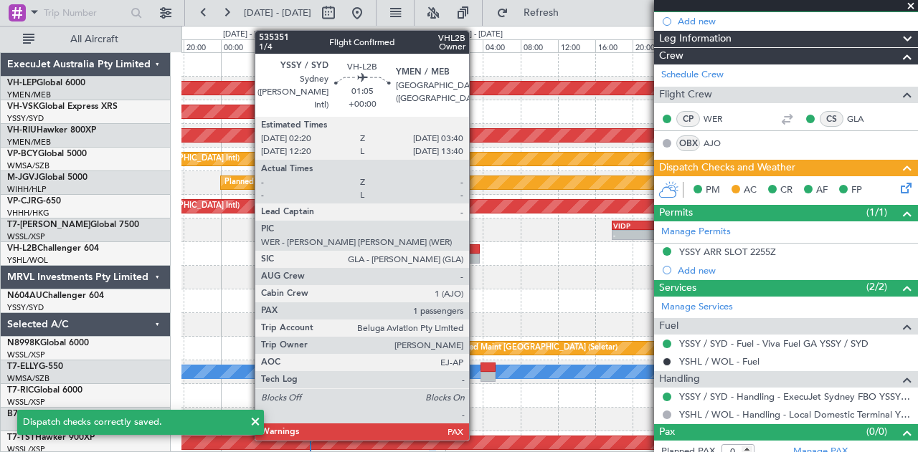
click at [476, 251] on div at bounding box center [473, 249] width 13 height 10
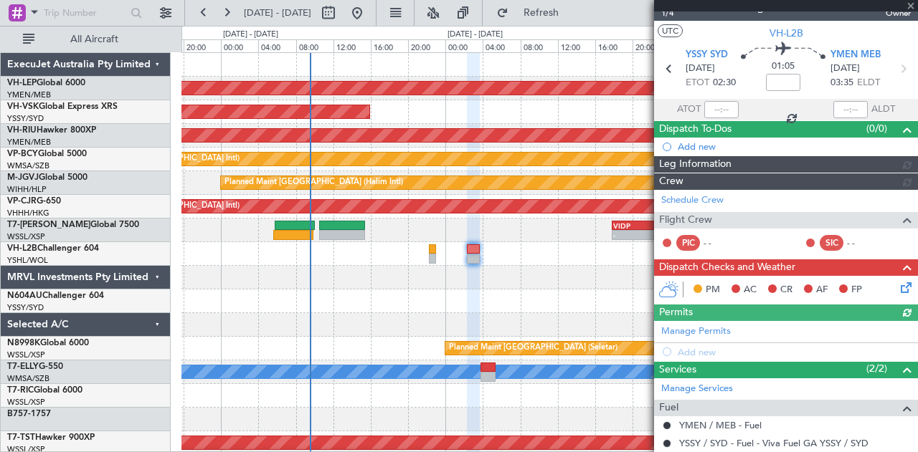
scroll to position [145, 0]
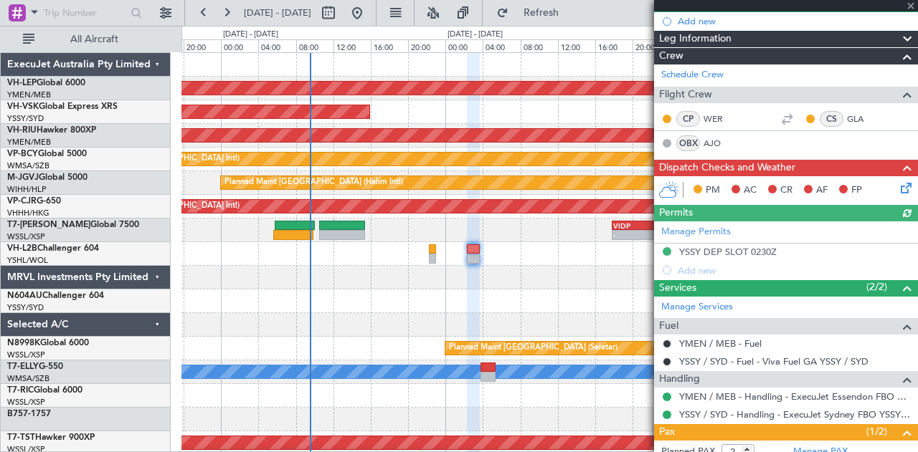
click at [898, 184] on icon at bounding box center [903, 185] width 11 height 11
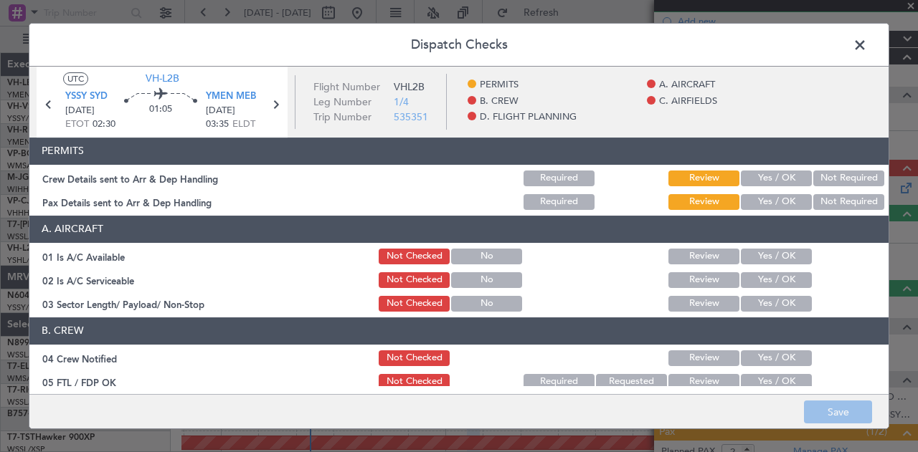
click at [813, 177] on button "Not Required" at bounding box center [848, 179] width 71 height 16
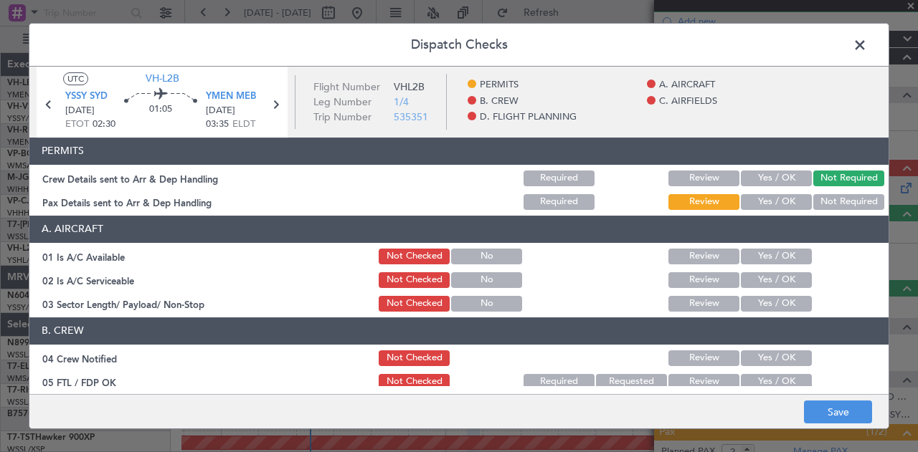
click at [813, 196] on button "Not Required" at bounding box center [848, 202] width 71 height 16
click at [764, 252] on button "Yes / OK" at bounding box center [776, 257] width 71 height 16
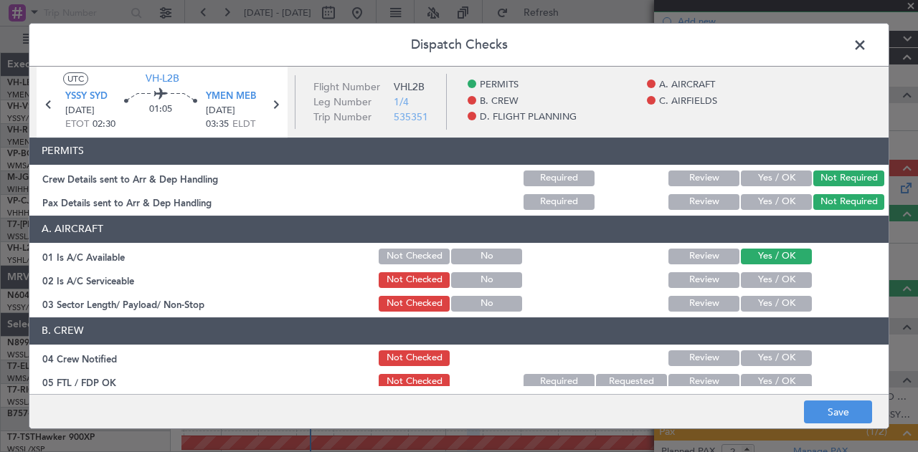
click at [757, 278] on button "Yes / OK" at bounding box center [776, 280] width 71 height 16
click at [756, 303] on button "Yes / OK" at bounding box center [776, 304] width 71 height 16
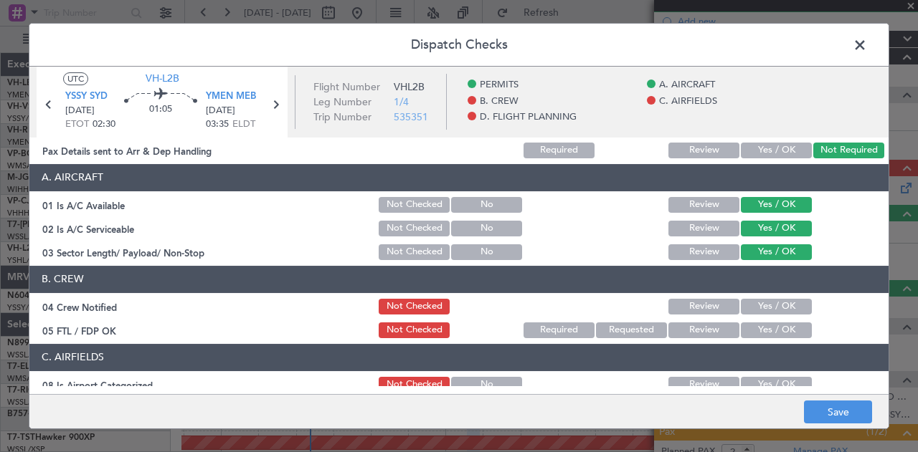
scroll to position [143, 0]
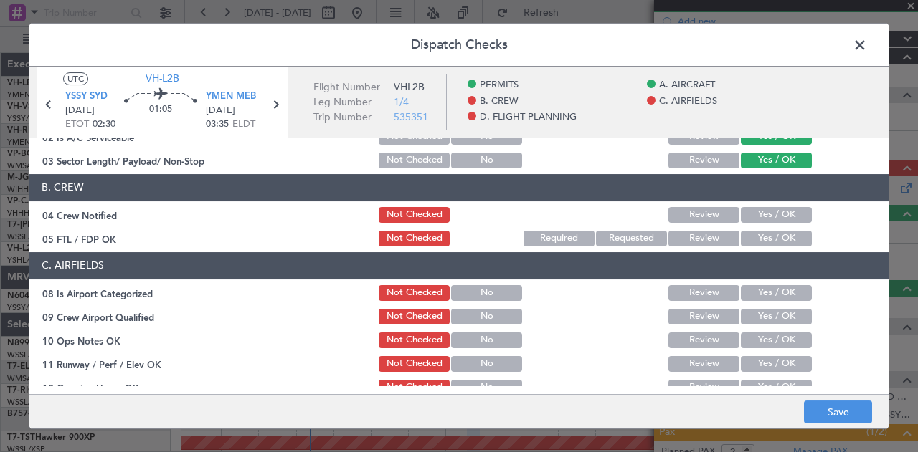
click at [756, 210] on button "Yes / OK" at bounding box center [776, 215] width 71 height 16
click at [755, 237] on button "Yes / OK" at bounding box center [776, 239] width 71 height 16
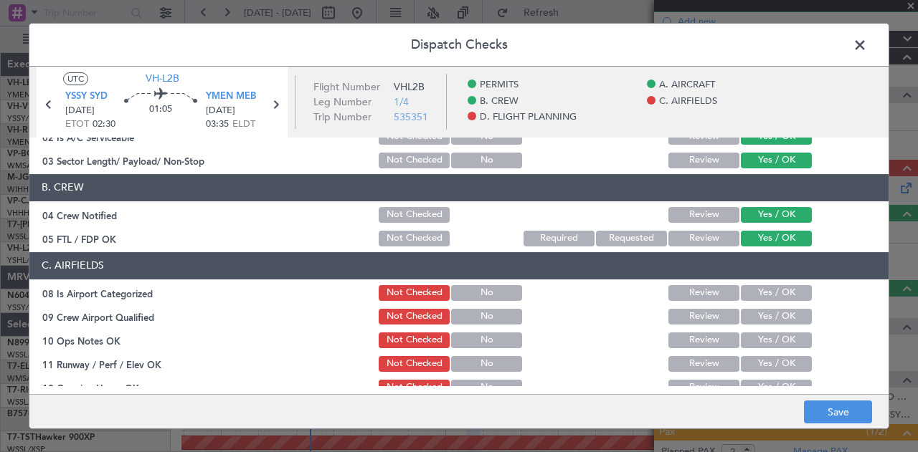
click at [757, 293] on button "Yes / OK" at bounding box center [776, 293] width 71 height 16
drag, startPoint x: 754, startPoint y: 309, endPoint x: 753, endPoint y: 320, distance: 11.6
click at [754, 310] on button "Yes / OK" at bounding box center [776, 317] width 71 height 16
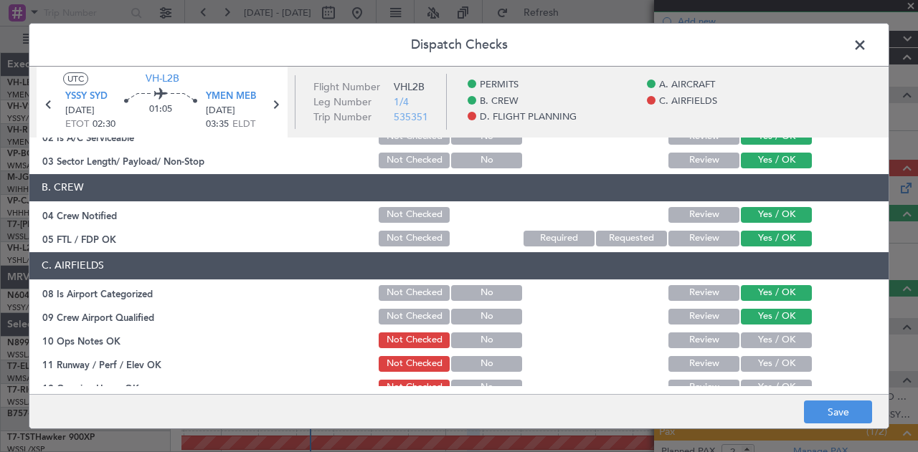
click at [749, 341] on button "Yes / OK" at bounding box center [776, 341] width 71 height 16
click at [750, 369] on button "Yes / OK" at bounding box center [776, 364] width 71 height 16
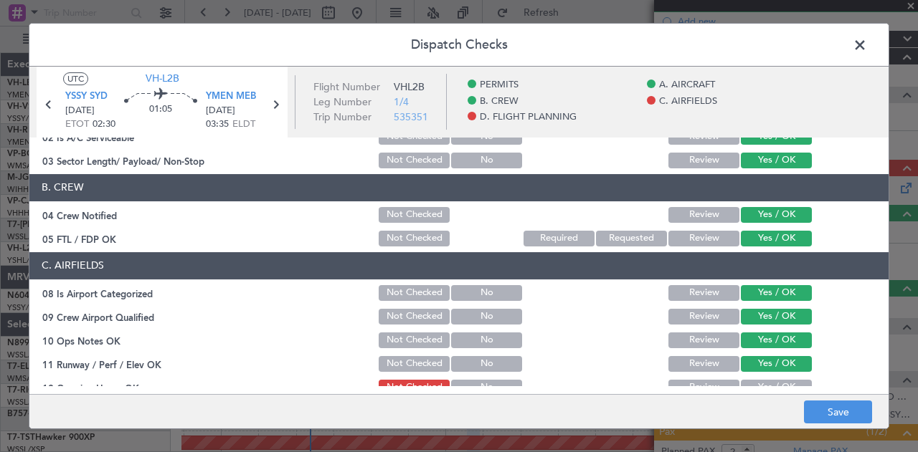
scroll to position [287, 0]
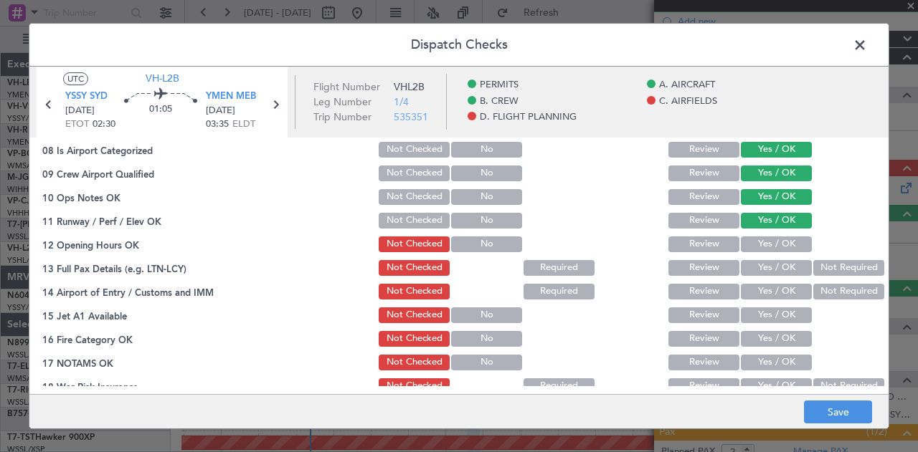
click at [758, 239] on button "Yes / OK" at bounding box center [776, 245] width 71 height 16
click at [830, 265] on button "Not Required" at bounding box center [848, 268] width 71 height 16
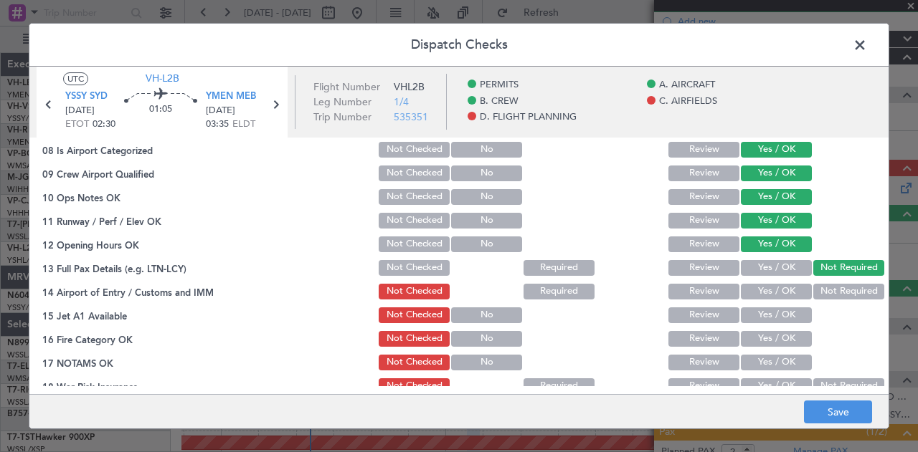
click at [774, 269] on button "Yes / OK" at bounding box center [776, 268] width 71 height 16
click at [840, 293] on button "Not Required" at bounding box center [848, 292] width 71 height 16
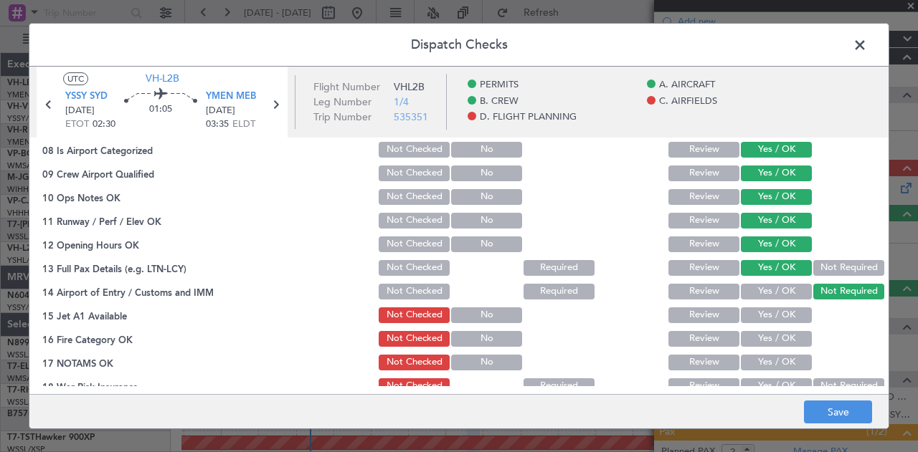
click at [764, 310] on button "Yes / OK" at bounding box center [776, 316] width 71 height 16
drag, startPoint x: 766, startPoint y: 341, endPoint x: 766, endPoint y: 349, distance: 8.6
click at [766, 342] on button "Yes / OK" at bounding box center [776, 339] width 71 height 16
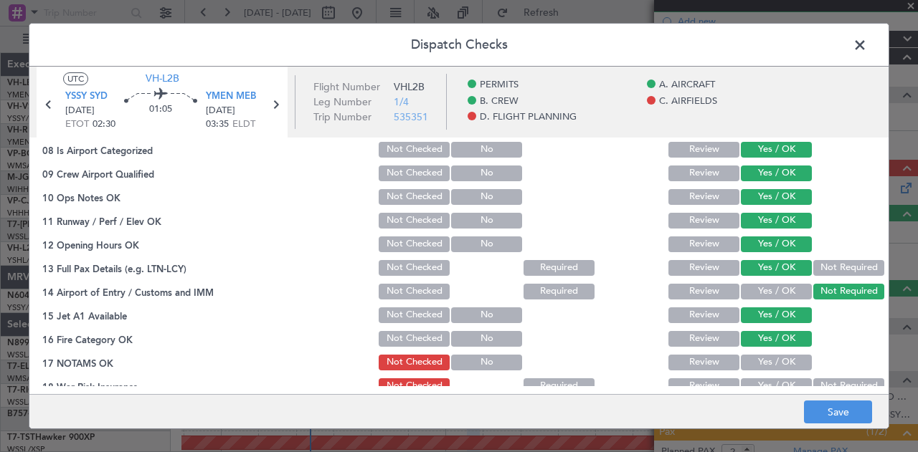
click at [766, 363] on button "Yes / OK" at bounding box center [776, 363] width 71 height 16
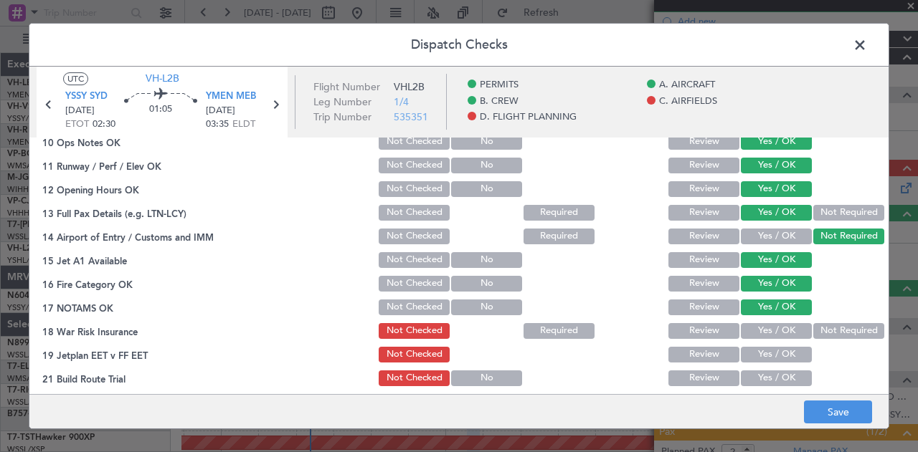
scroll to position [358, 0]
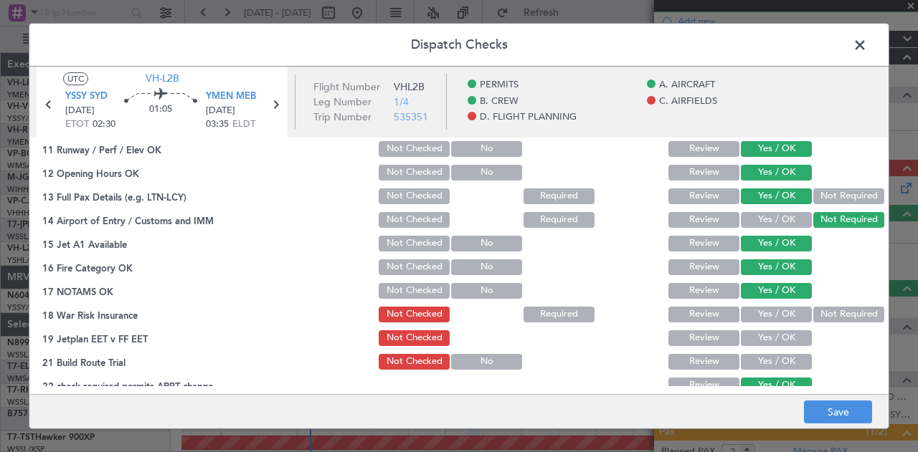
click at [814, 309] on button "Not Required" at bounding box center [848, 315] width 71 height 16
click at [769, 336] on button "Yes / OK" at bounding box center [776, 339] width 71 height 16
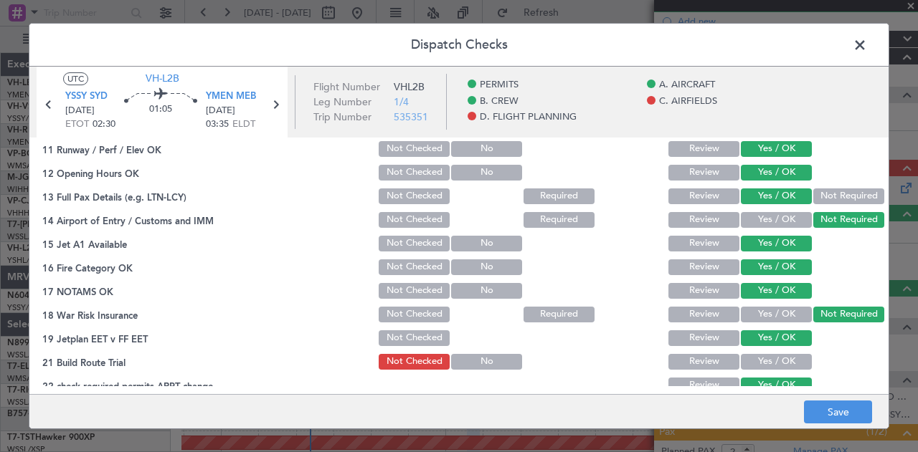
click at [769, 358] on button "Yes / OK" at bounding box center [776, 362] width 71 height 16
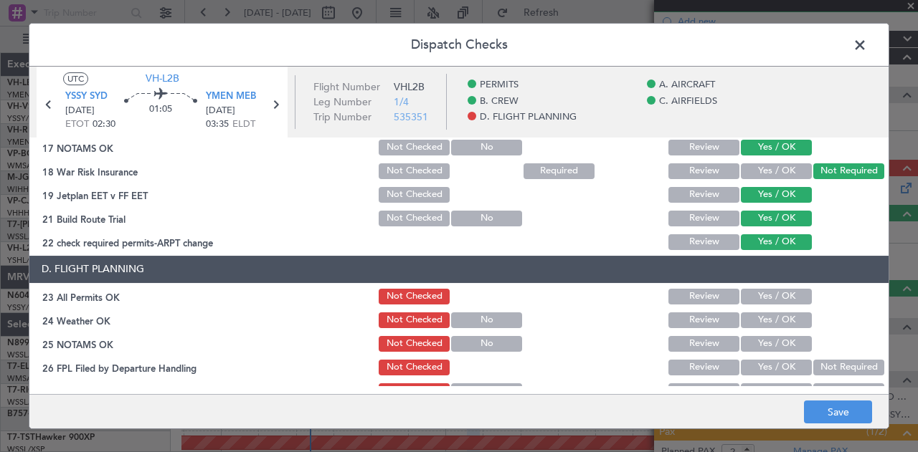
click at [761, 295] on button "Yes / OK" at bounding box center [776, 297] width 71 height 16
click at [754, 315] on button "Yes / OK" at bounding box center [776, 321] width 71 height 16
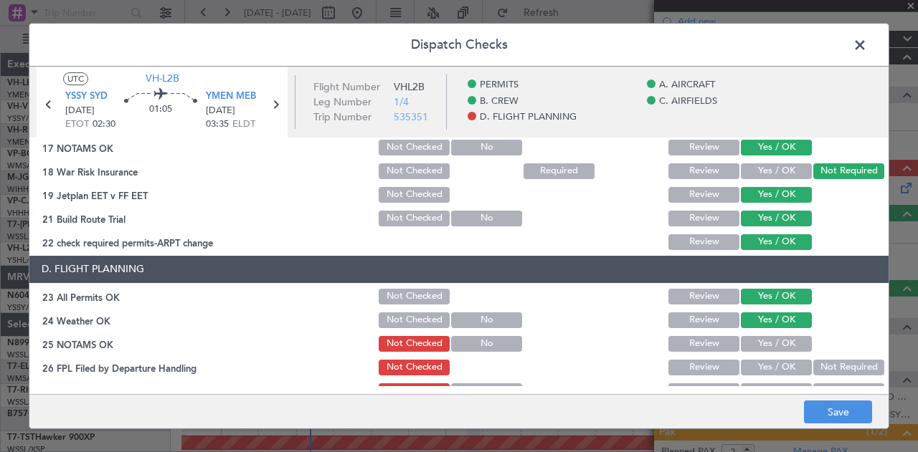
click at [752, 340] on button "Yes / OK" at bounding box center [776, 344] width 71 height 16
click at [825, 361] on button "Not Required" at bounding box center [848, 368] width 71 height 16
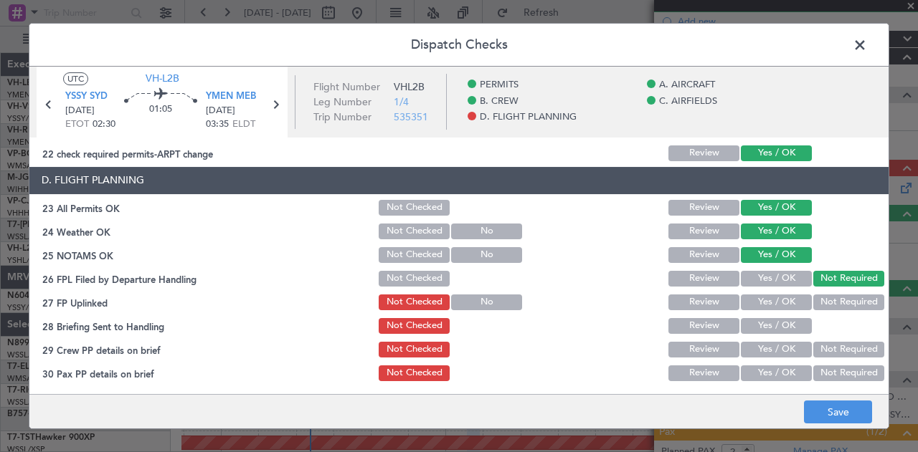
scroll to position [591, 0]
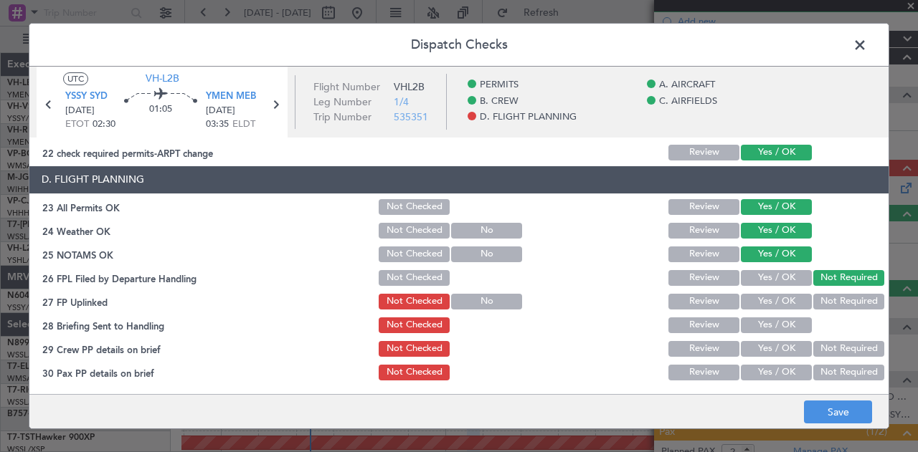
click at [819, 298] on button "Not Required" at bounding box center [848, 302] width 71 height 16
click at [781, 320] on button "Yes / OK" at bounding box center [776, 326] width 71 height 16
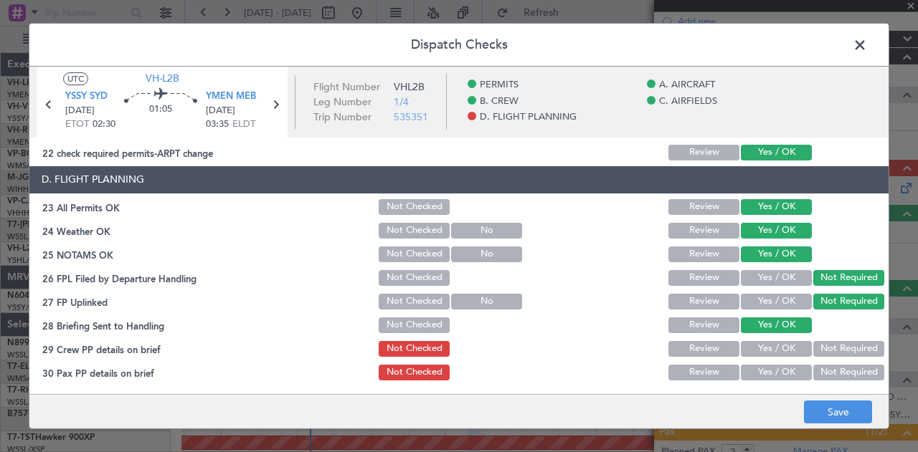
drag, startPoint x: 825, startPoint y: 345, endPoint x: 829, endPoint y: 362, distance: 17.7
click at [825, 346] on button "Not Required" at bounding box center [848, 349] width 71 height 16
drag, startPoint x: 829, startPoint y: 366, endPoint x: 831, endPoint y: 391, distance: 24.5
click at [829, 368] on button "Not Required" at bounding box center [848, 373] width 71 height 16
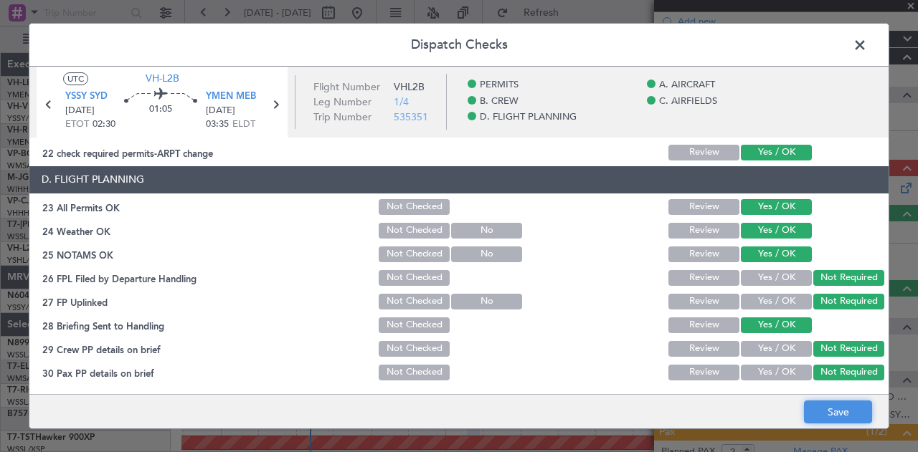
click at [830, 412] on button "Save" at bounding box center [838, 412] width 68 height 23
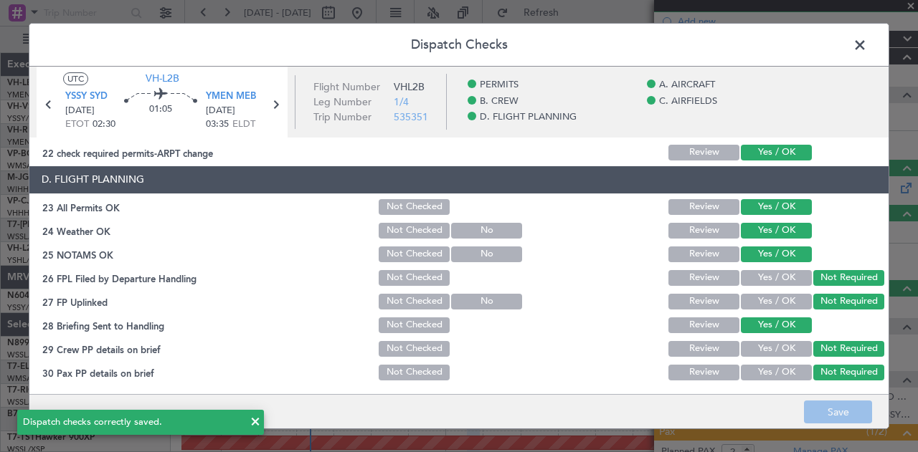
click at [867, 38] on span at bounding box center [867, 48] width 0 height 29
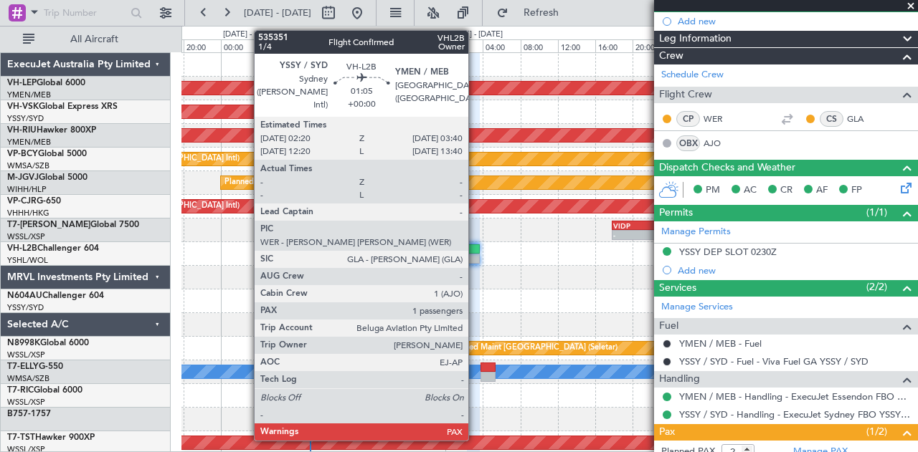
click at [475, 255] on div at bounding box center [473, 259] width 13 height 10
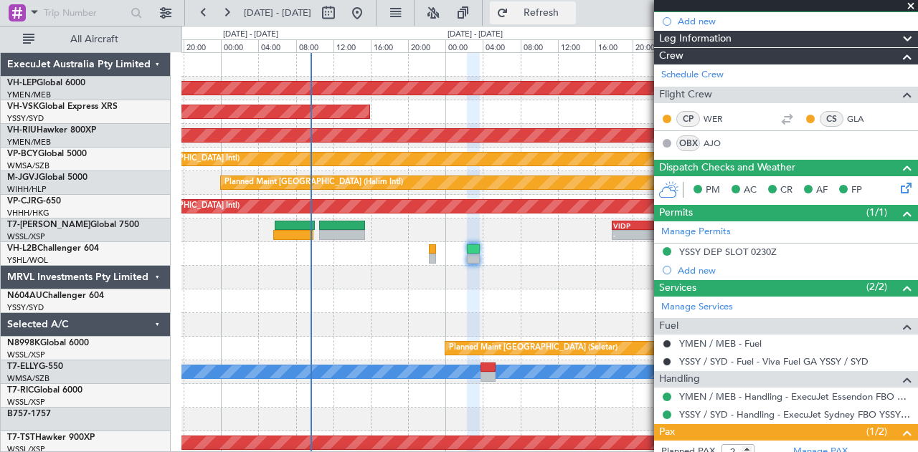
click at [566, 13] on span "Refresh" at bounding box center [541, 13] width 60 height 10
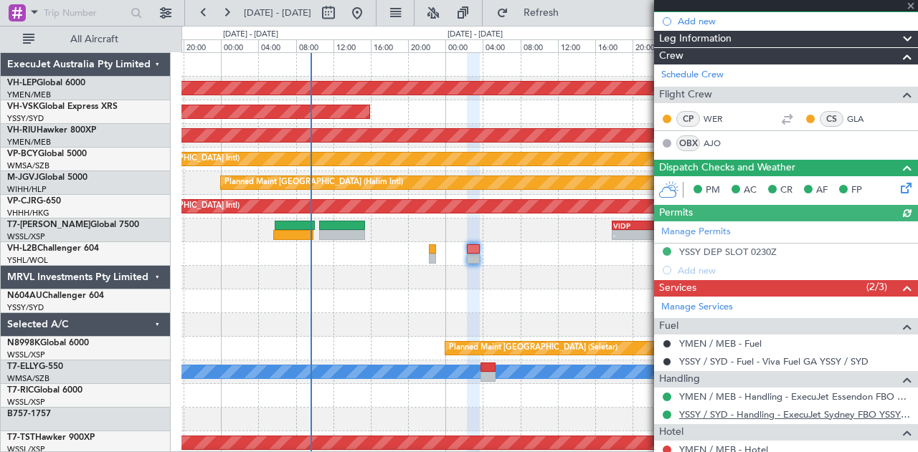
scroll to position [250, 0]
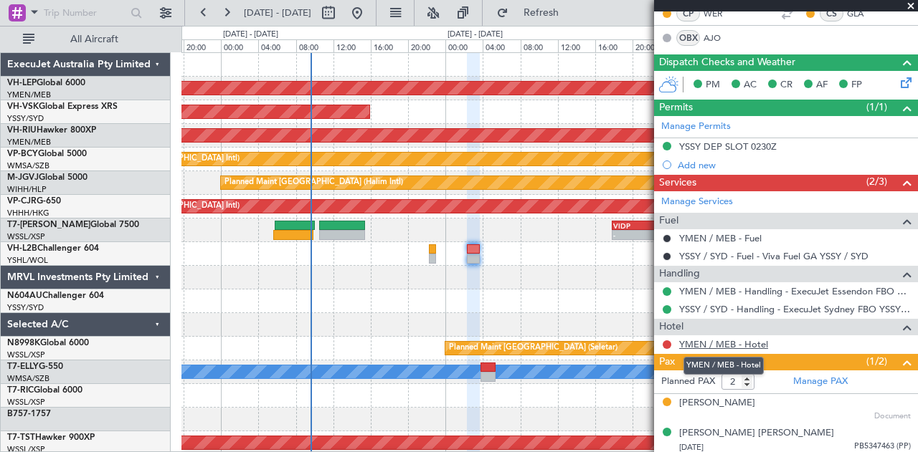
click at [720, 338] on link "YMEN / MEB - Hotel" at bounding box center [723, 344] width 89 height 12
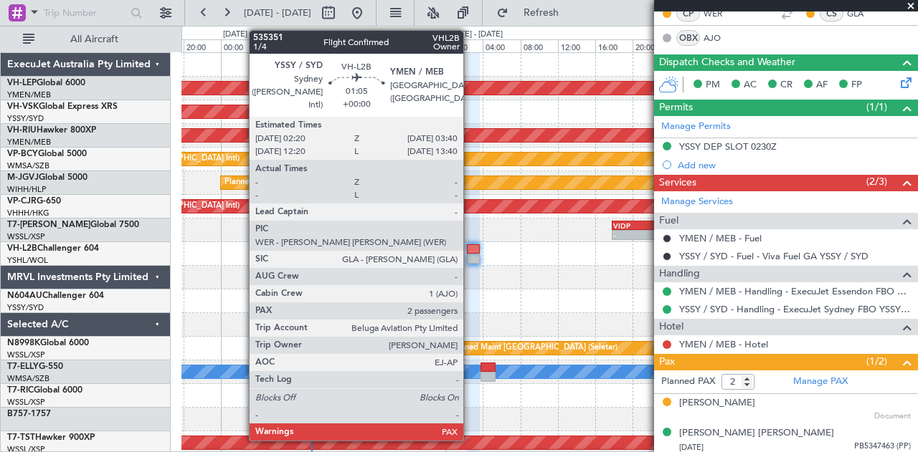
click at [470, 255] on div at bounding box center [473, 259] width 13 height 10
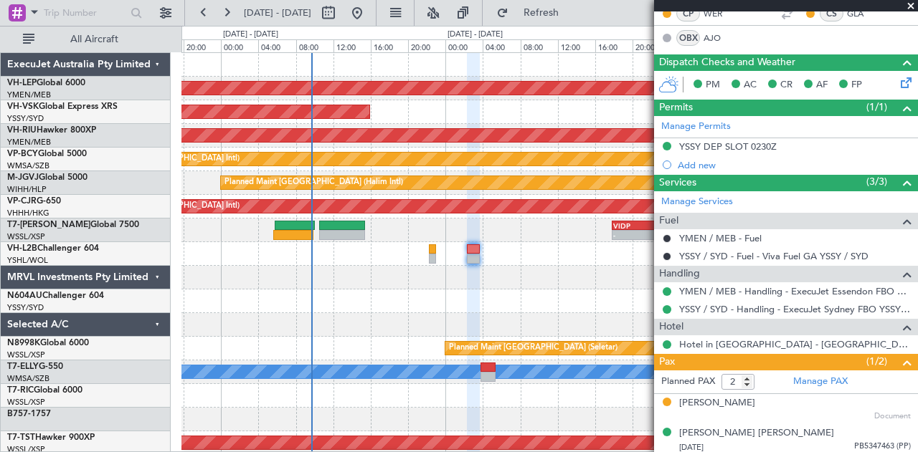
scroll to position [107, 0]
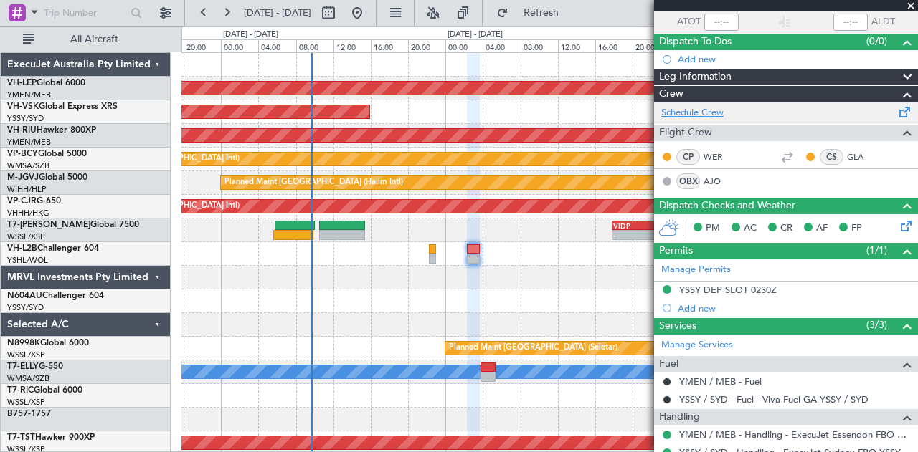
click at [721, 108] on link "Schedule Crew" at bounding box center [692, 113] width 62 height 14
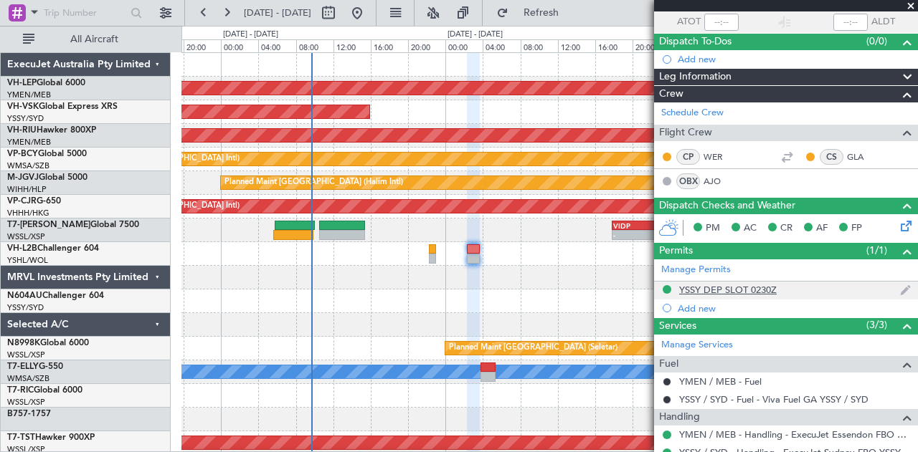
scroll to position [250, 0]
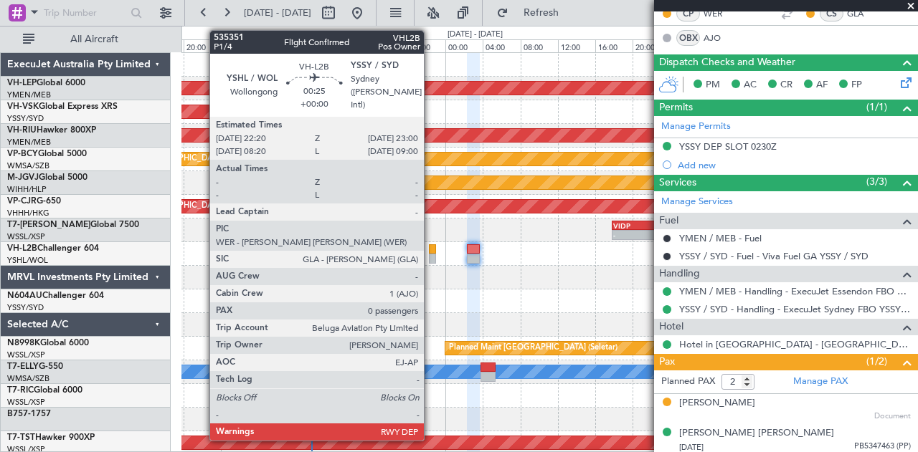
click at [431, 252] on div at bounding box center [432, 249] width 6 height 10
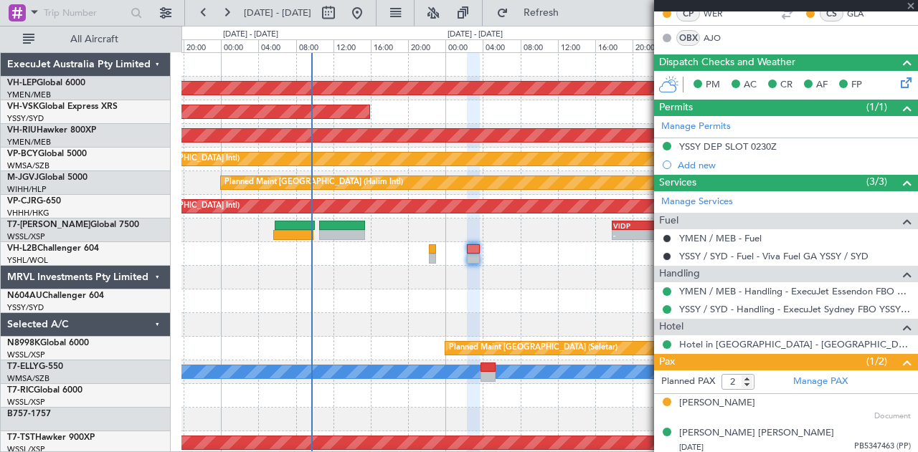
type input "0"
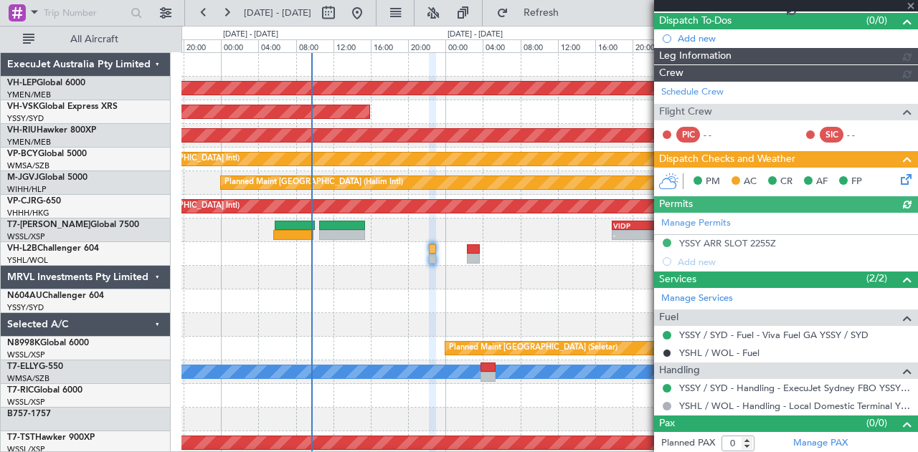
scroll to position [153, 0]
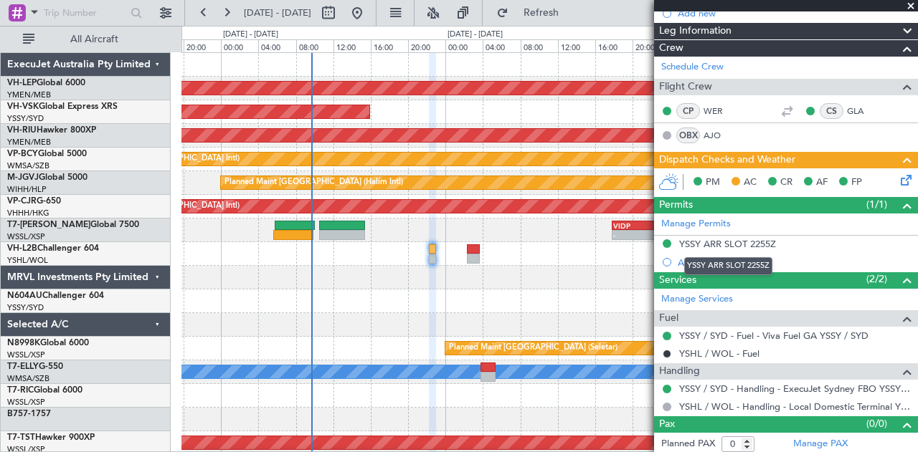
click at [716, 240] on div "YSSY ARR SLOT 2255Z" at bounding box center [727, 244] width 97 height 12
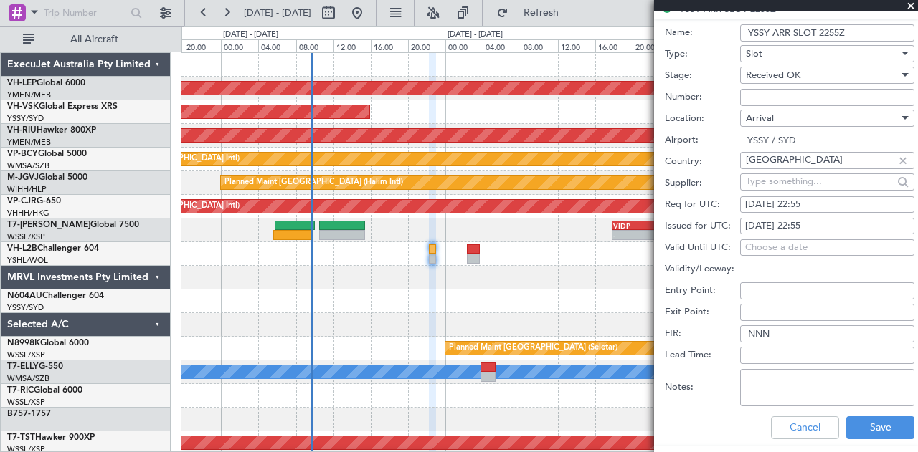
scroll to position [394, 0]
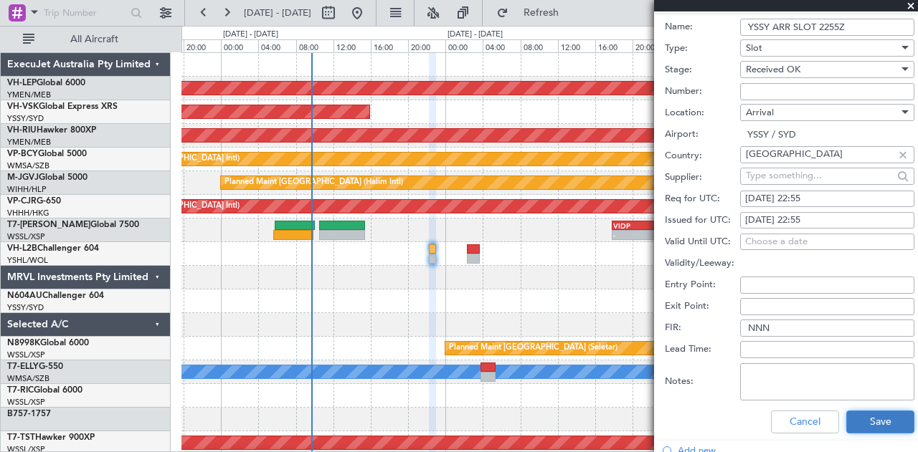
click at [870, 419] on button "Save" at bounding box center [880, 422] width 68 height 23
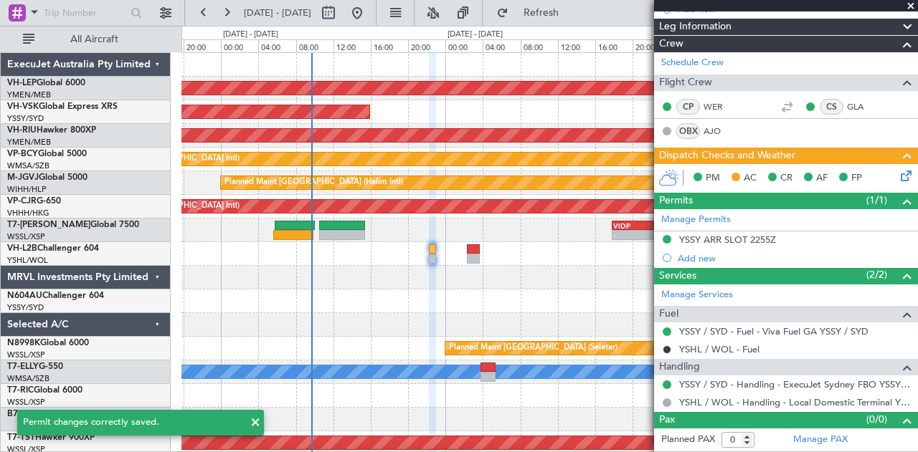
scroll to position [153, 0]
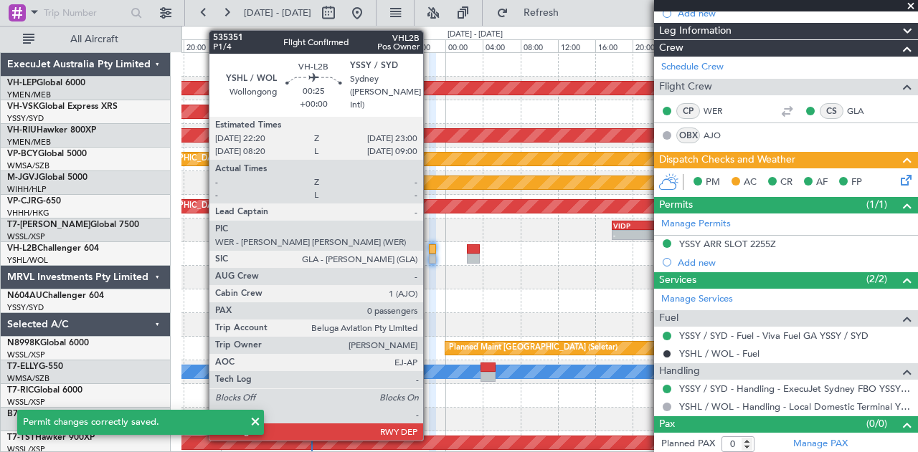
click at [430, 247] on div at bounding box center [432, 249] width 6 height 10
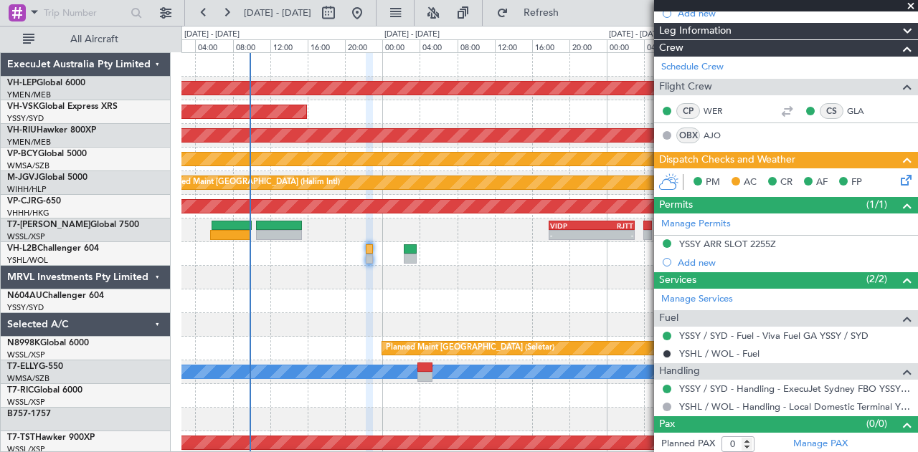
click at [462, 298] on div "Unplanned Maint Wichita (Wichita Mid-continent) Unplanned Maint Sydney ([PERSON…" at bounding box center [549, 443] width 736 height 781
